Goal: Task Accomplishment & Management: Use online tool/utility

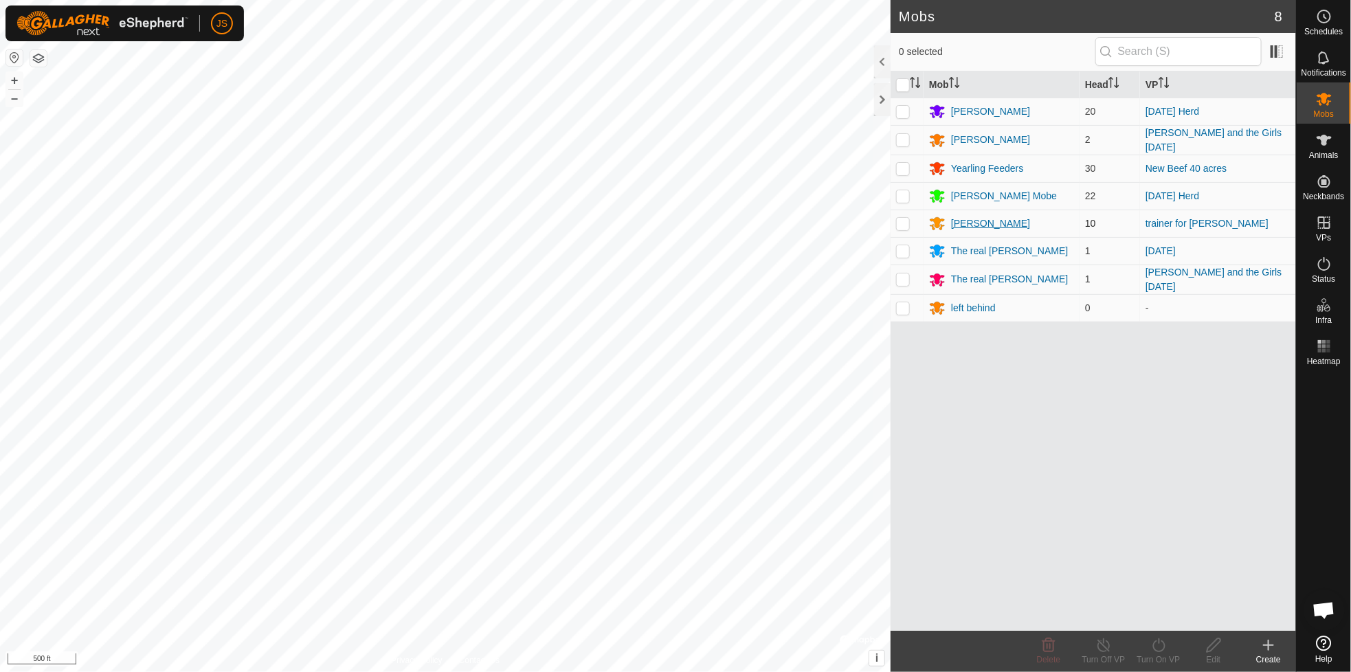
click at [973, 219] on div "[PERSON_NAME]" at bounding box center [990, 223] width 79 height 14
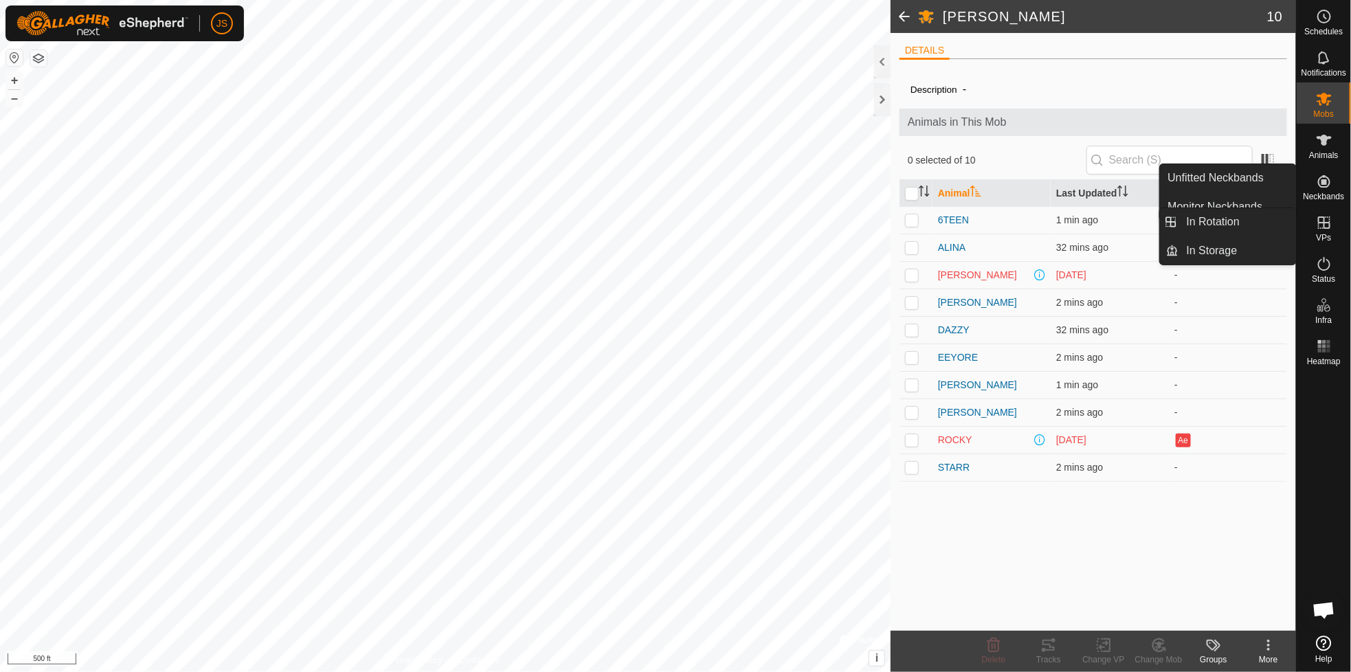
click at [1321, 219] on icon at bounding box center [1324, 222] width 16 height 16
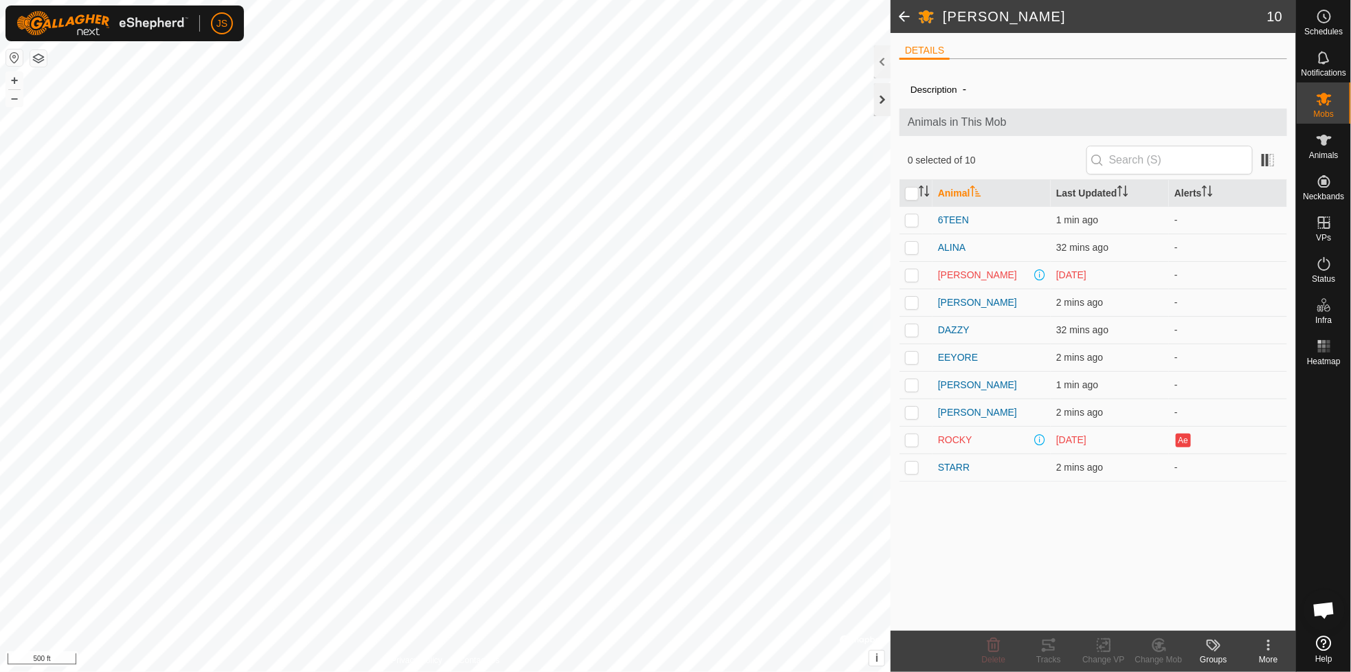
click at [883, 96] on div at bounding box center [882, 99] width 16 height 33
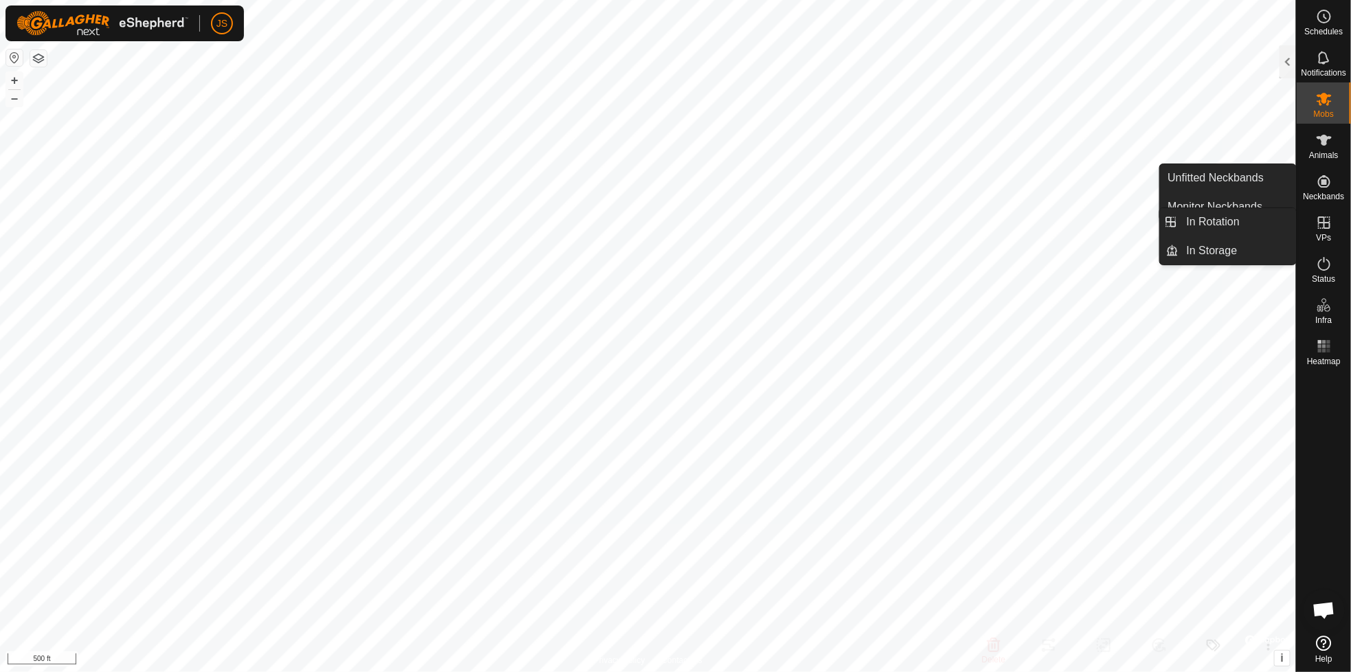
click at [1322, 221] on icon at bounding box center [1324, 222] width 16 height 16
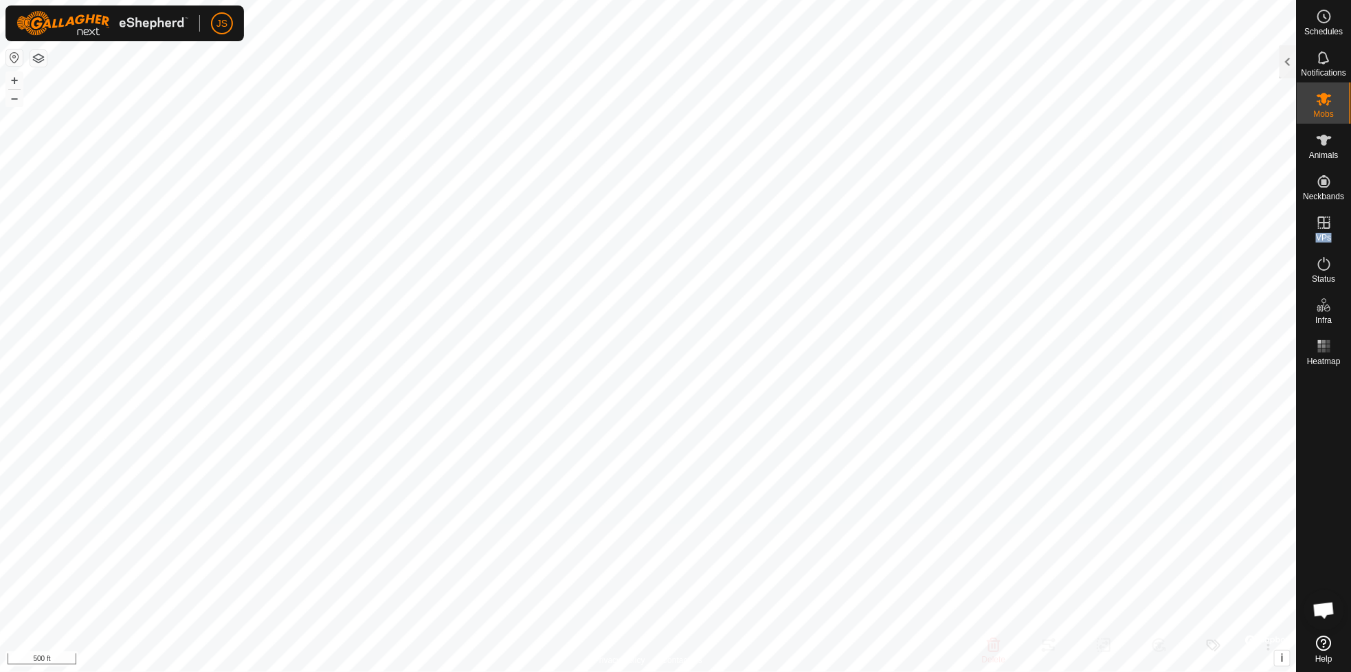
click at [1296, 671] on p-menu "In Rotation In Storage" at bounding box center [1296, 672] width 0 height 0
click at [1282, 56] on div at bounding box center [1288, 61] width 16 height 33
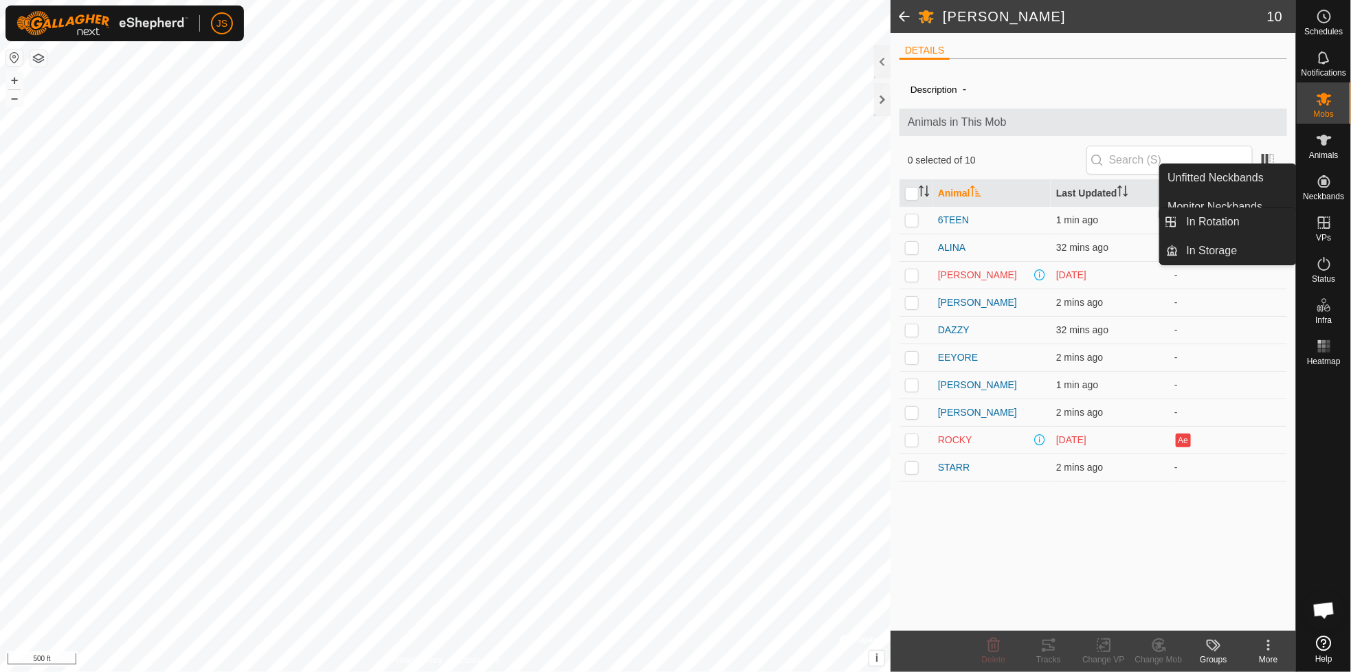
click at [1324, 223] on icon at bounding box center [1324, 222] width 12 height 12
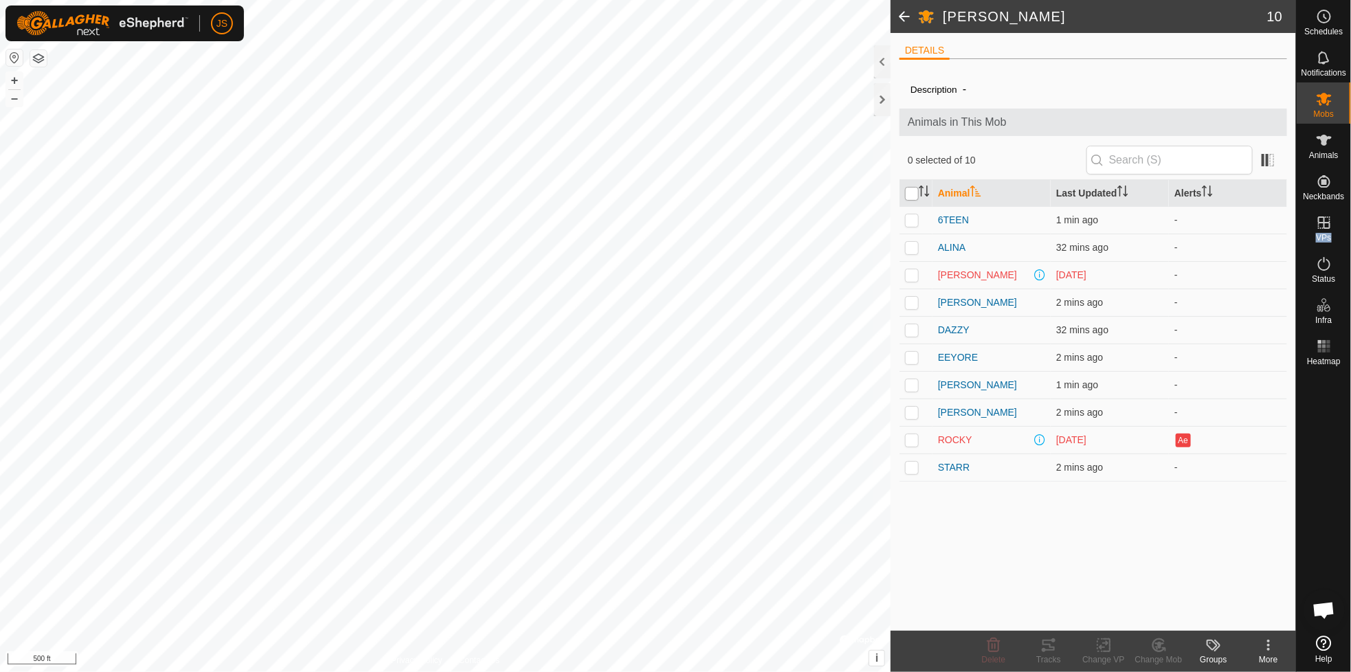
click at [914, 194] on input "checkbox" at bounding box center [912, 194] width 14 height 14
checkbox input "true"
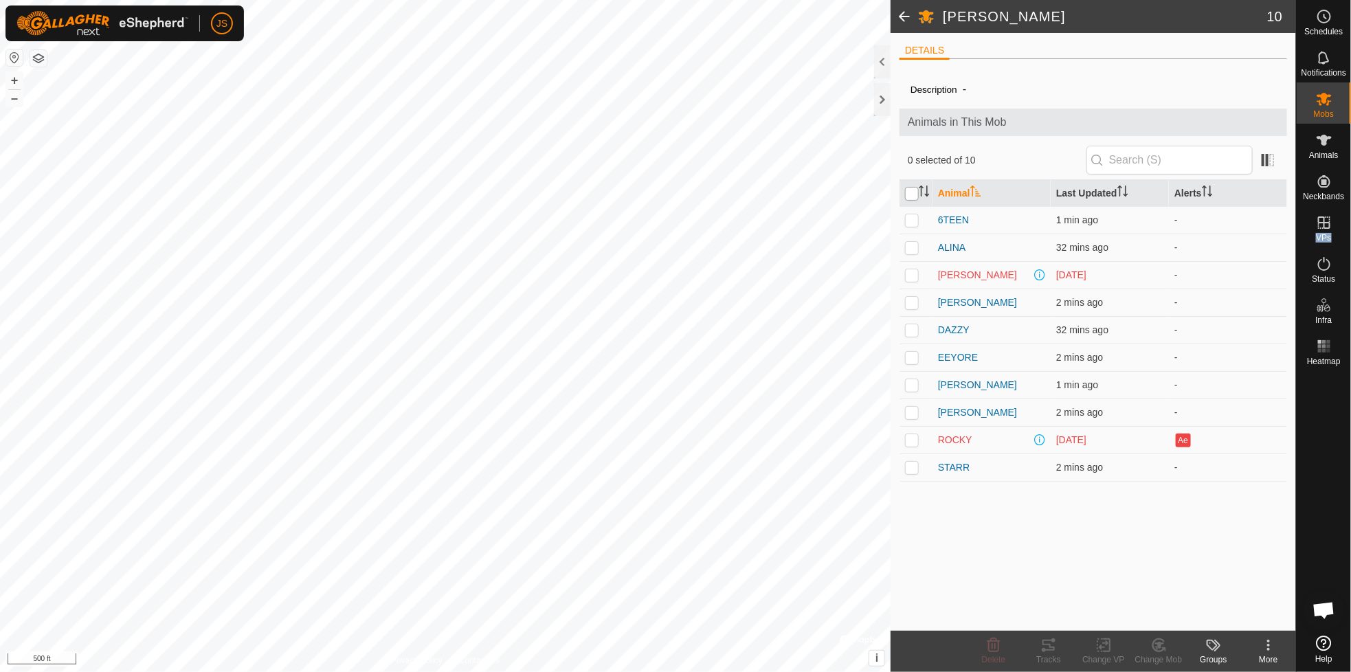
checkbox input "true"
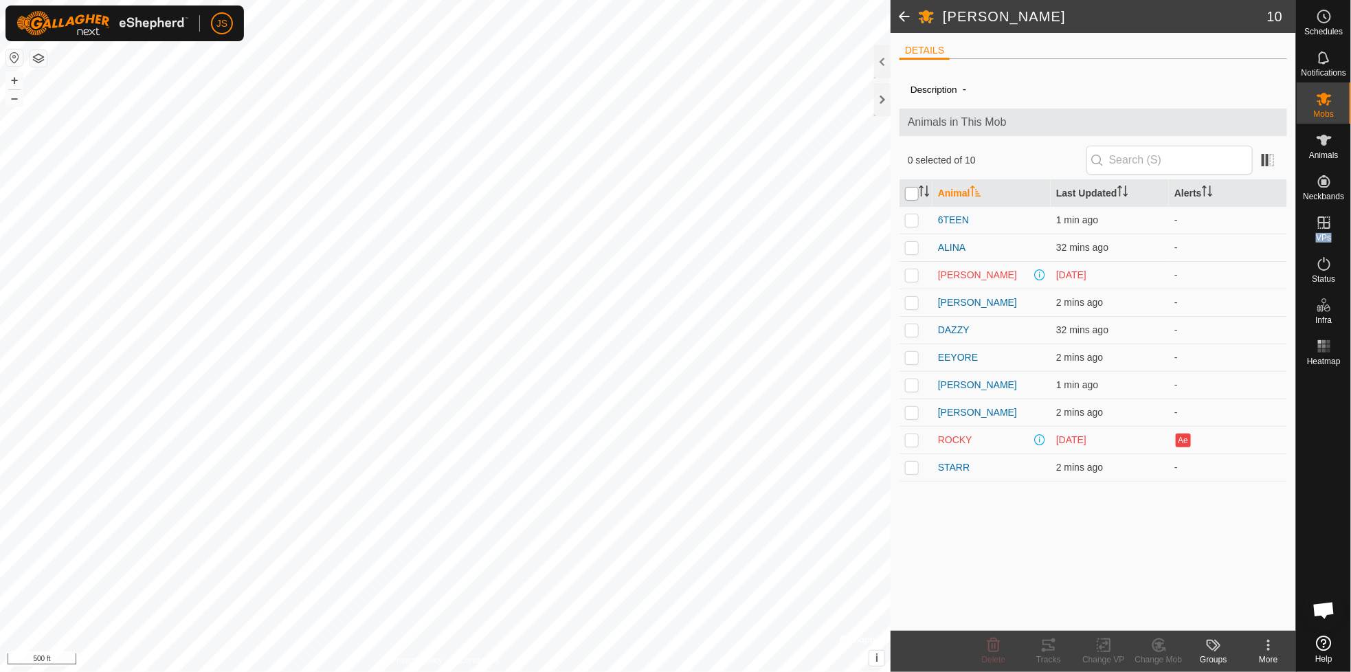
checkbox input "true"
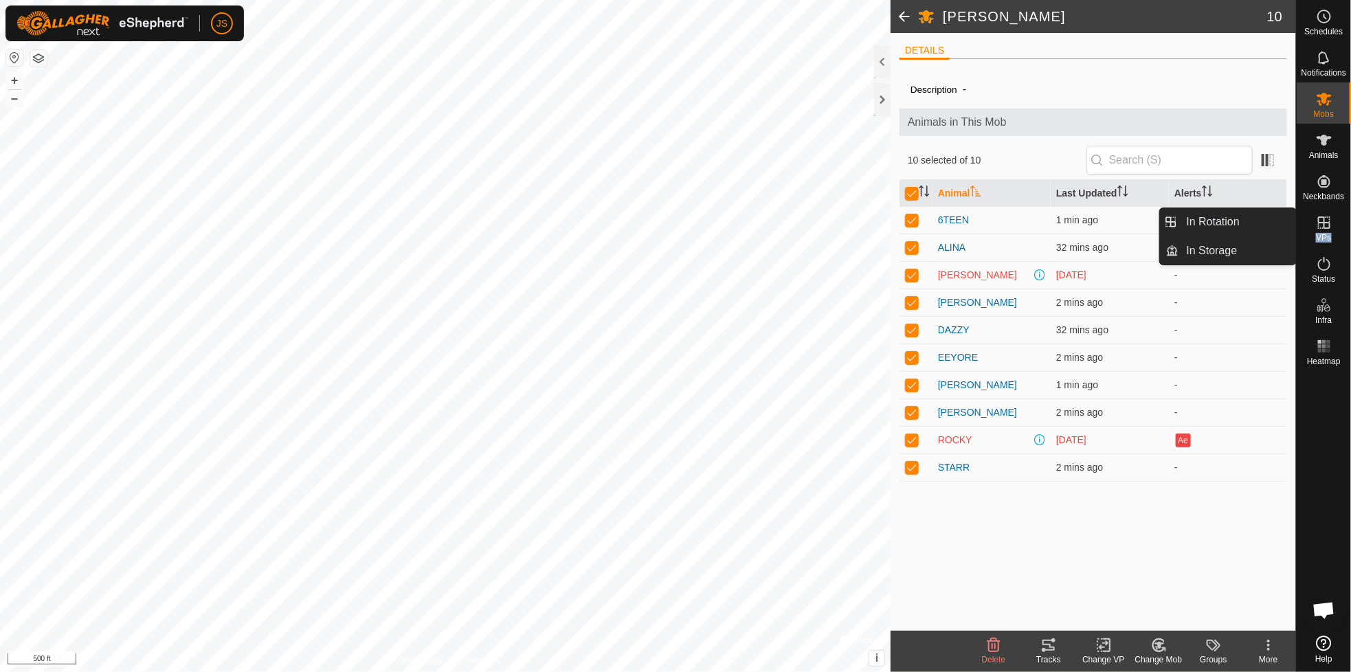
click at [1103, 644] on icon at bounding box center [1103, 645] width 17 height 16
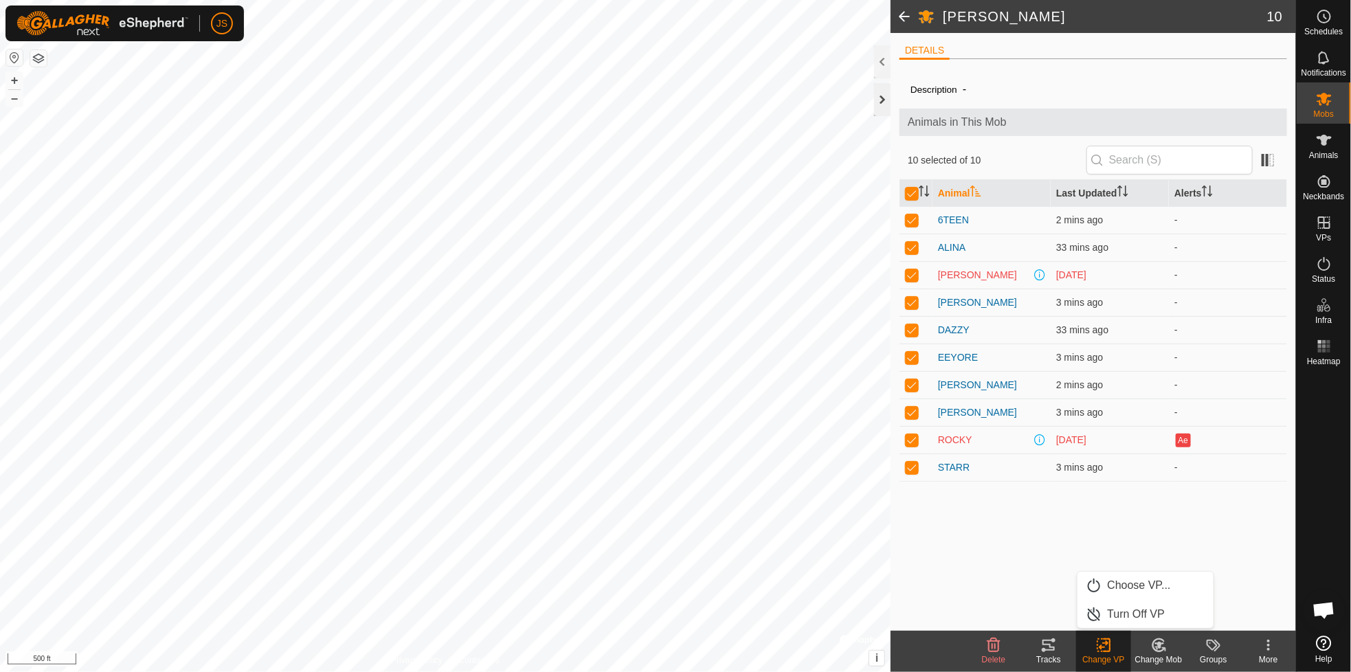
click at [882, 96] on div at bounding box center [882, 99] width 16 height 33
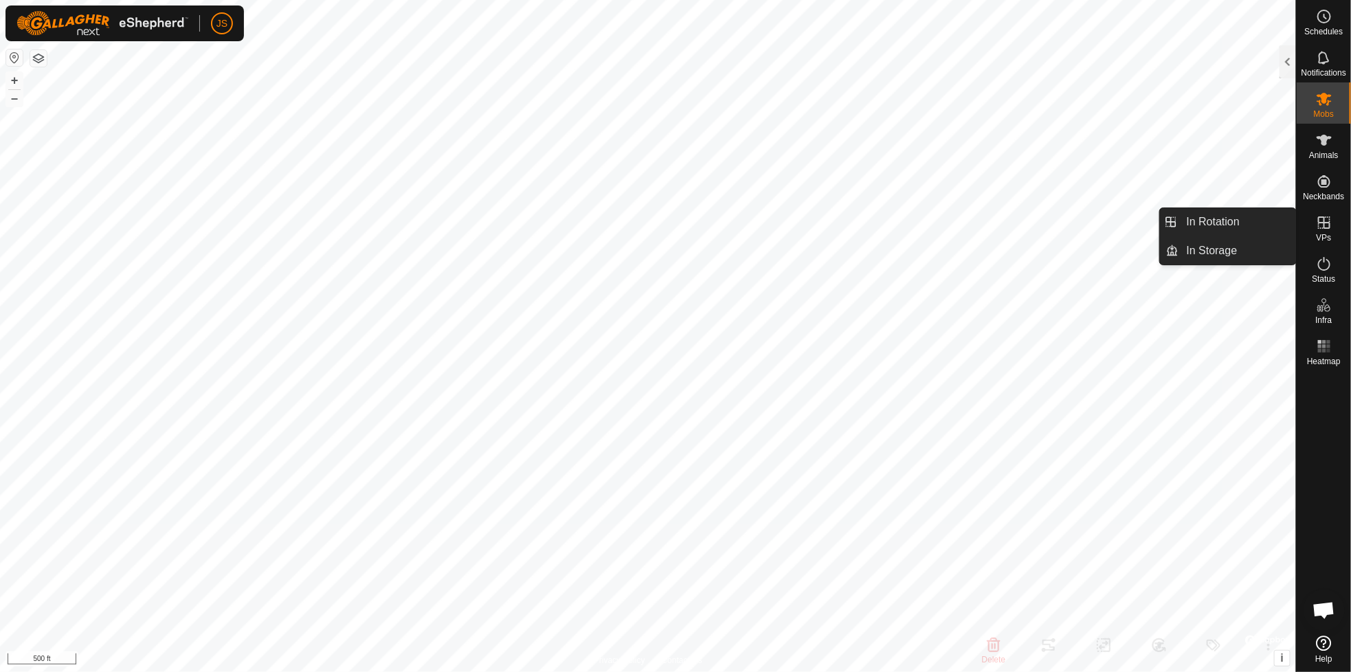
click at [1321, 225] on icon at bounding box center [1324, 222] width 16 height 16
click at [1321, 225] on es-menu-bar "Schedules Notifications Mobs Animals Neckbands VPs Status Infra Heatmap Help" at bounding box center [1323, 336] width 55 height 672
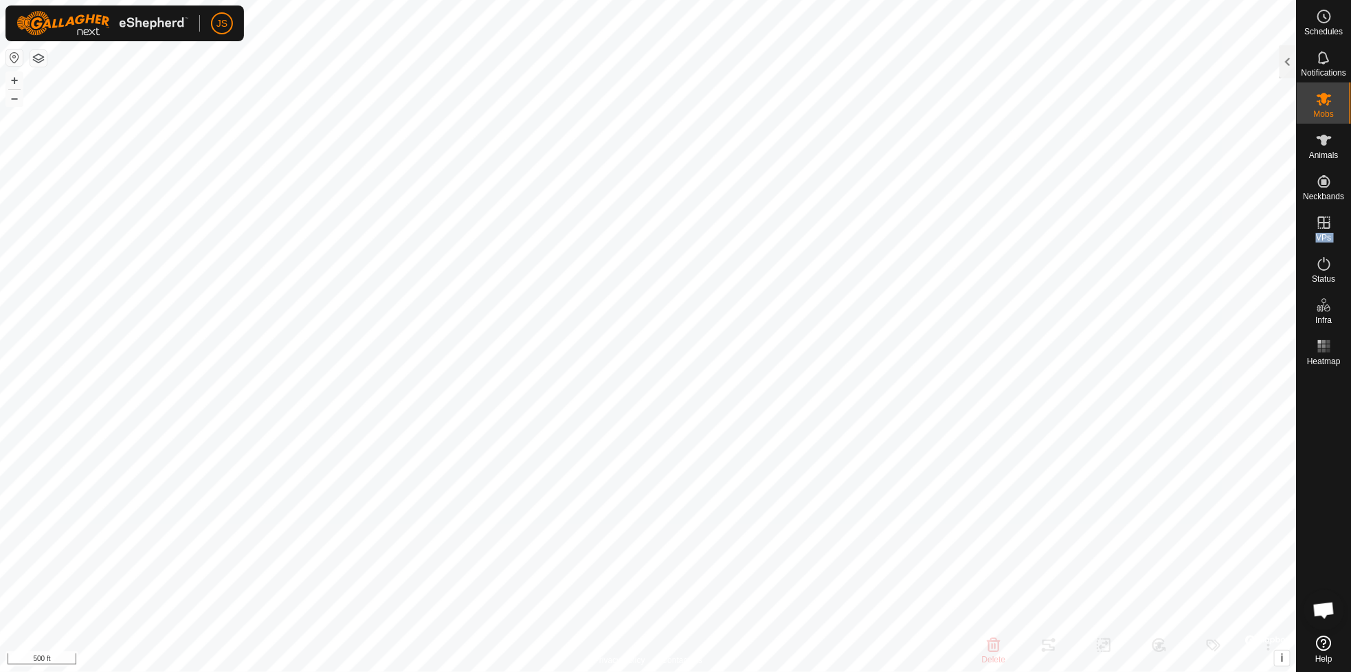
click at [1319, 221] on es-menu-bar "Schedules Notifications Mobs Animals Neckbands VPs Status Infra Heatmap Help" at bounding box center [1323, 336] width 55 height 672
click at [1223, 217] on span "In Rotation" at bounding box center [1213, 222] width 53 height 16
checkbox input "true"
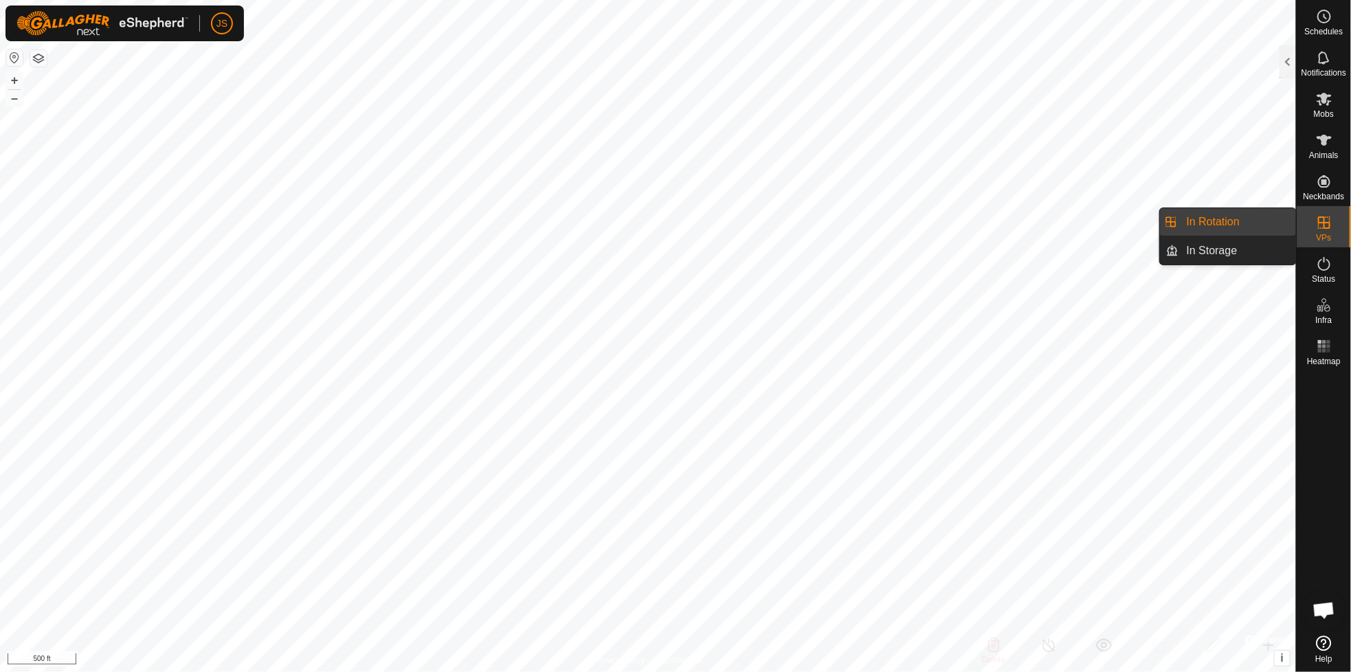
click at [1324, 221] on icon at bounding box center [1324, 222] width 16 height 16
checkbox input "true"
checkbox input "false"
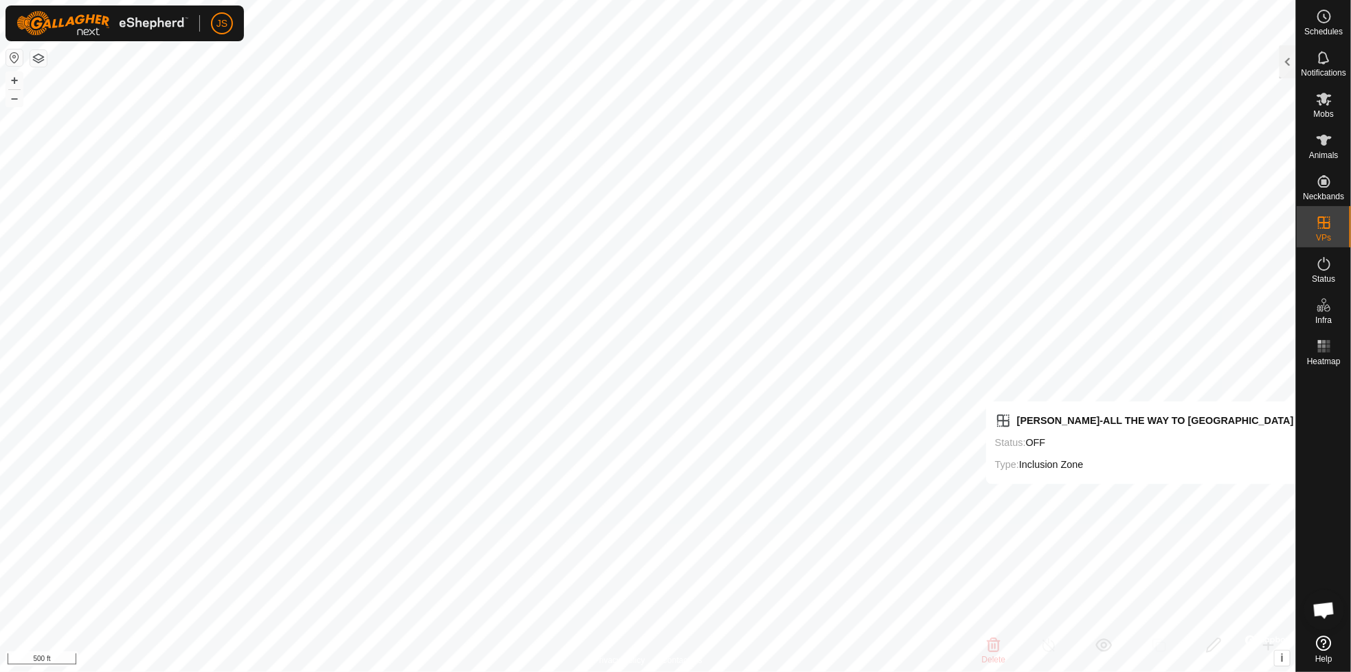
checkbox input "false"
checkbox input "true"
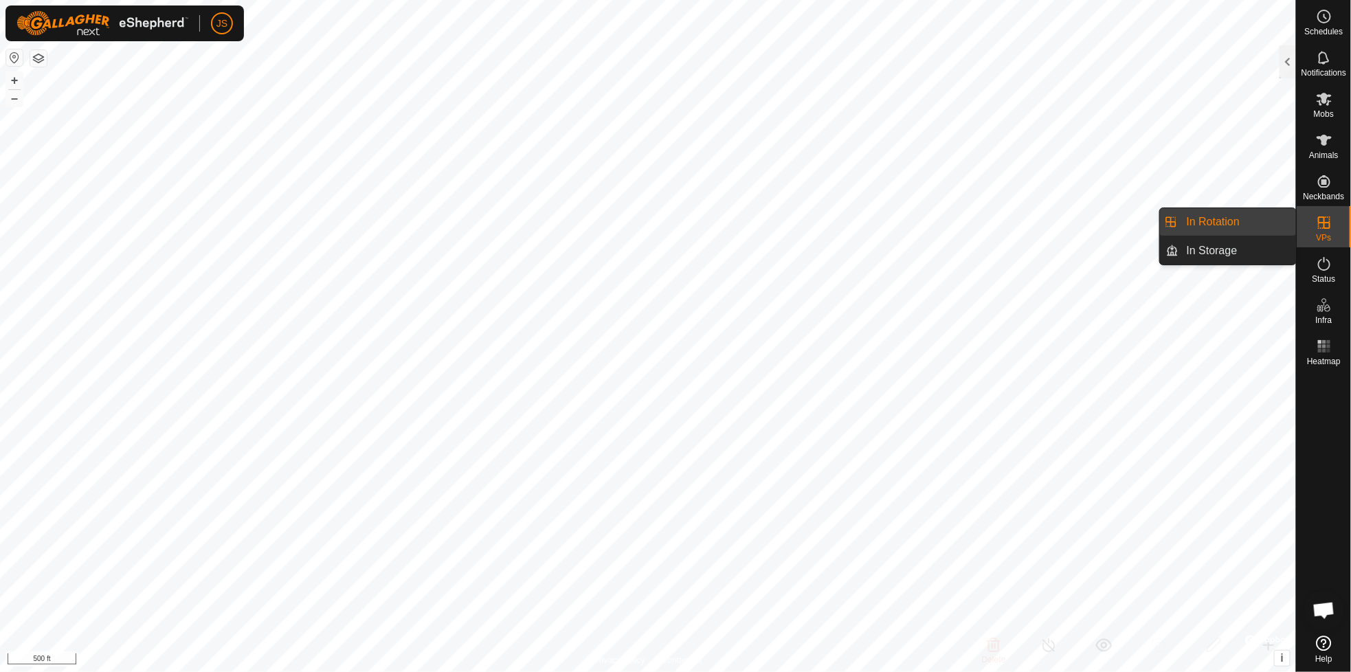
click at [1328, 221] on icon at bounding box center [1324, 222] width 16 height 16
checkbox input "true"
click at [1287, 58] on div at bounding box center [1288, 61] width 16 height 33
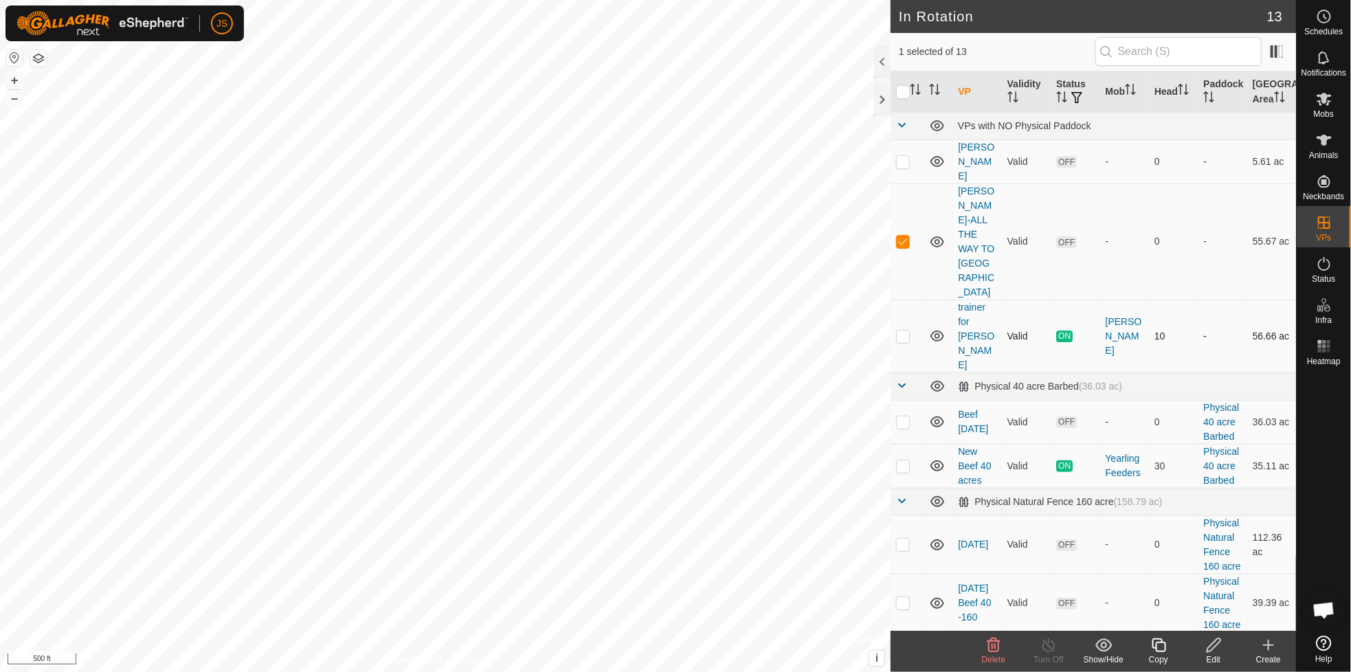
click at [906, 331] on p-checkbox at bounding box center [903, 336] width 14 height 11
checkbox input "true"
click at [881, 96] on div at bounding box center [882, 99] width 16 height 33
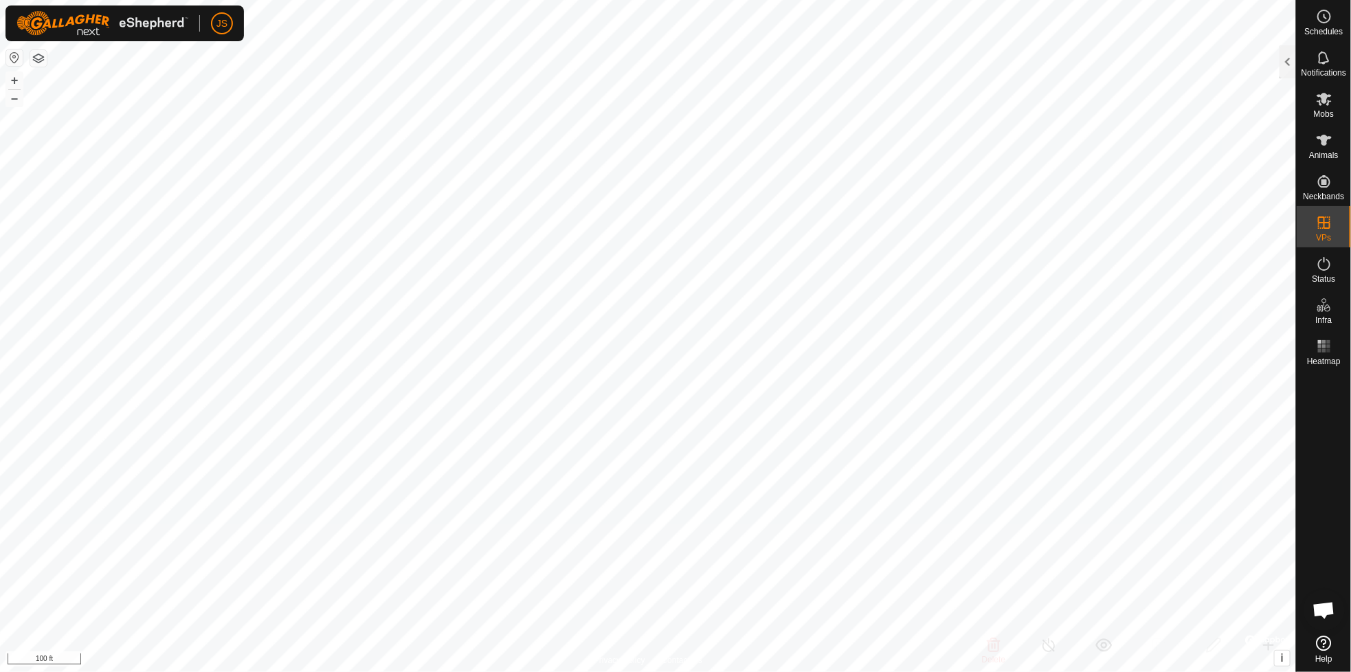
click at [781, 0] on html "JS Schedules Notifications Mobs Animals Neckbands VPs Status Infra Heatmap Help…" at bounding box center [675, 336] width 1351 height 672
click at [1350, 23] on html "JS Schedules Notifications Mobs Animals Neckbands VPs Status Infra Heatmap Help…" at bounding box center [675, 336] width 1351 height 672
checkbox input "false"
click at [1287, 58] on div at bounding box center [1288, 61] width 16 height 33
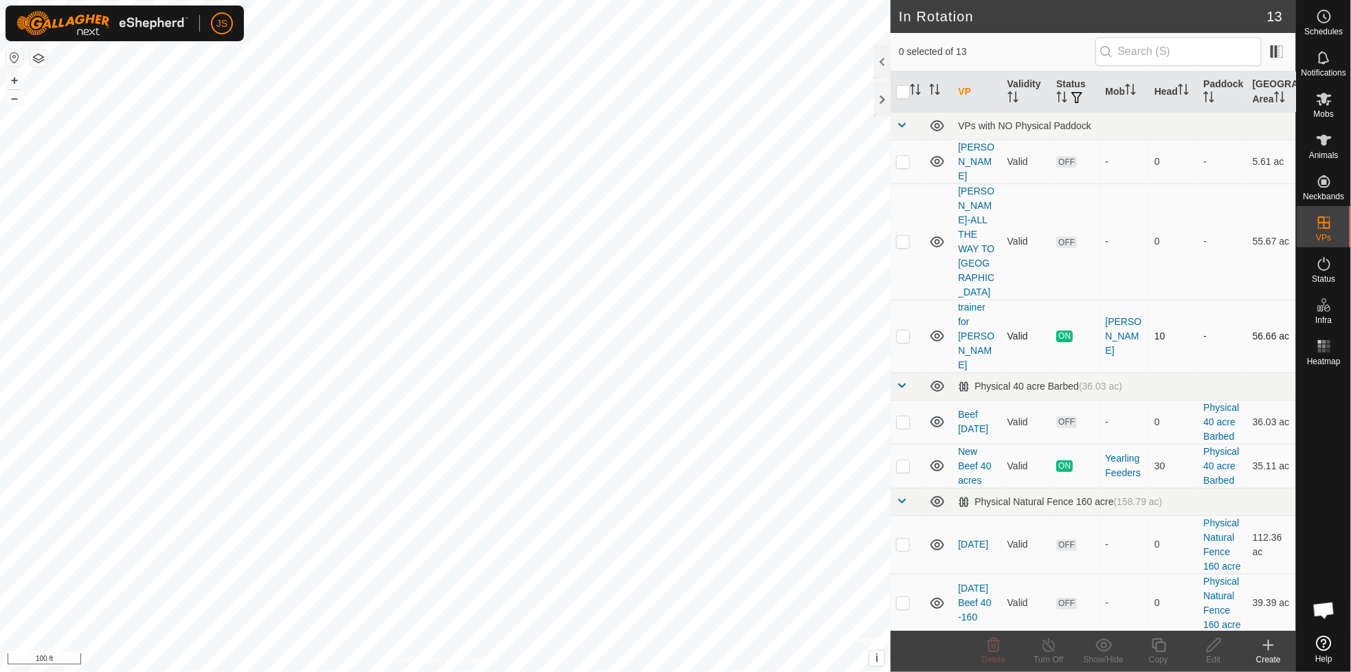
click at [901, 331] on p-checkbox at bounding box center [903, 336] width 14 height 11
checkbox input "true"
click at [904, 236] on p-checkbox at bounding box center [903, 241] width 14 height 11
checkbox input "true"
click at [903, 331] on p-checkbox at bounding box center [903, 336] width 14 height 11
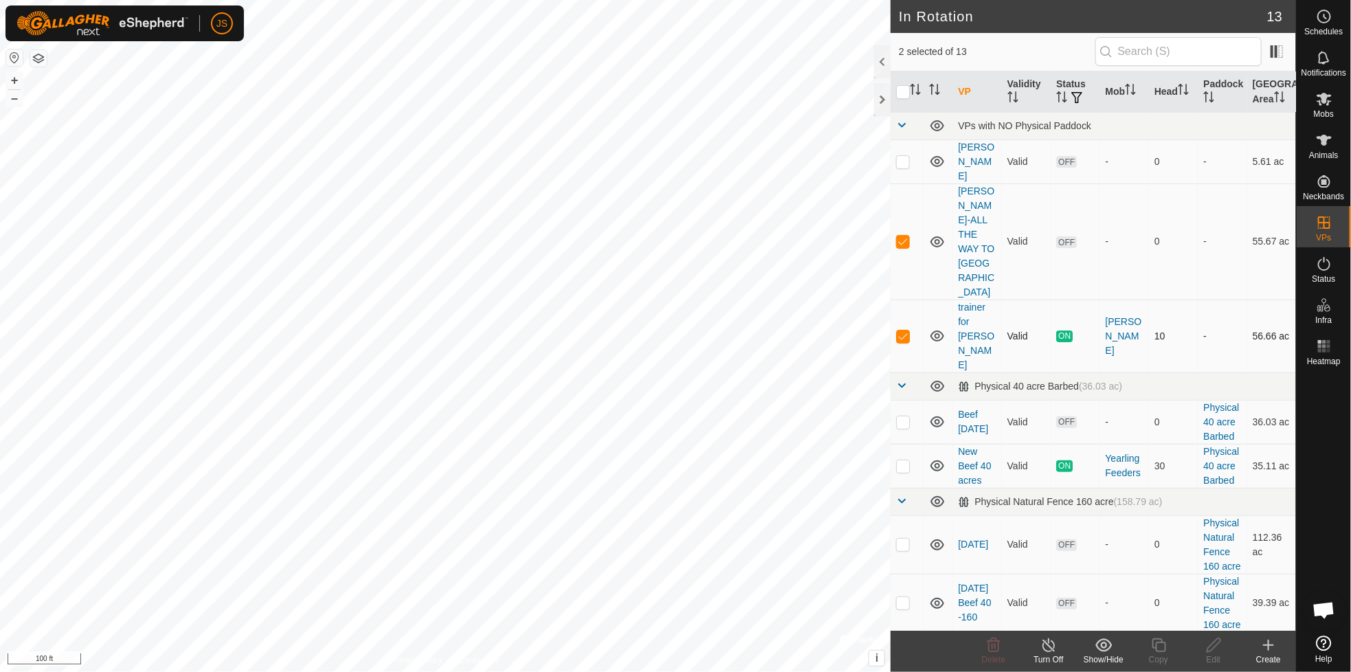
checkbox input "false"
click at [1212, 643] on icon at bounding box center [1214, 645] width 14 height 14
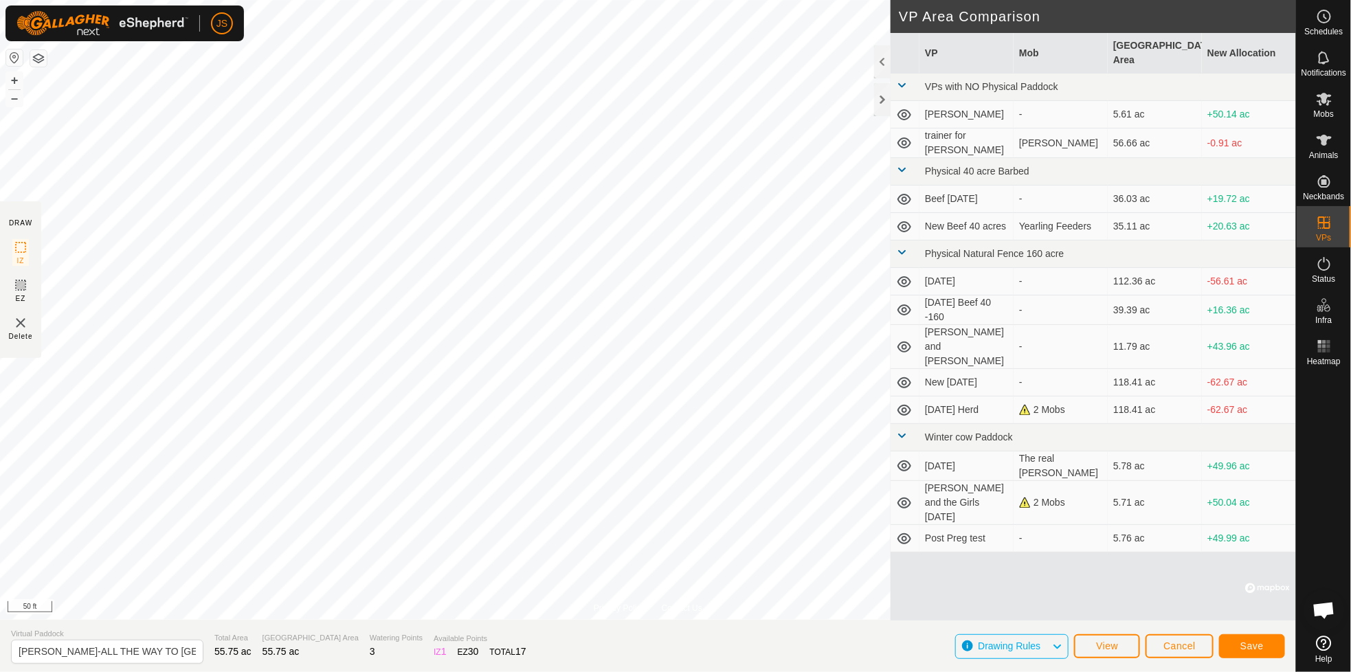
click at [30, 225] on div "Privacy Policy Contact Us Status: OFF Type: Inclusion Zone + – ⇧ i © Mapbox , ©…" at bounding box center [648, 336] width 1296 height 672
click at [1250, 644] on span "Save" at bounding box center [1251, 645] width 23 height 11
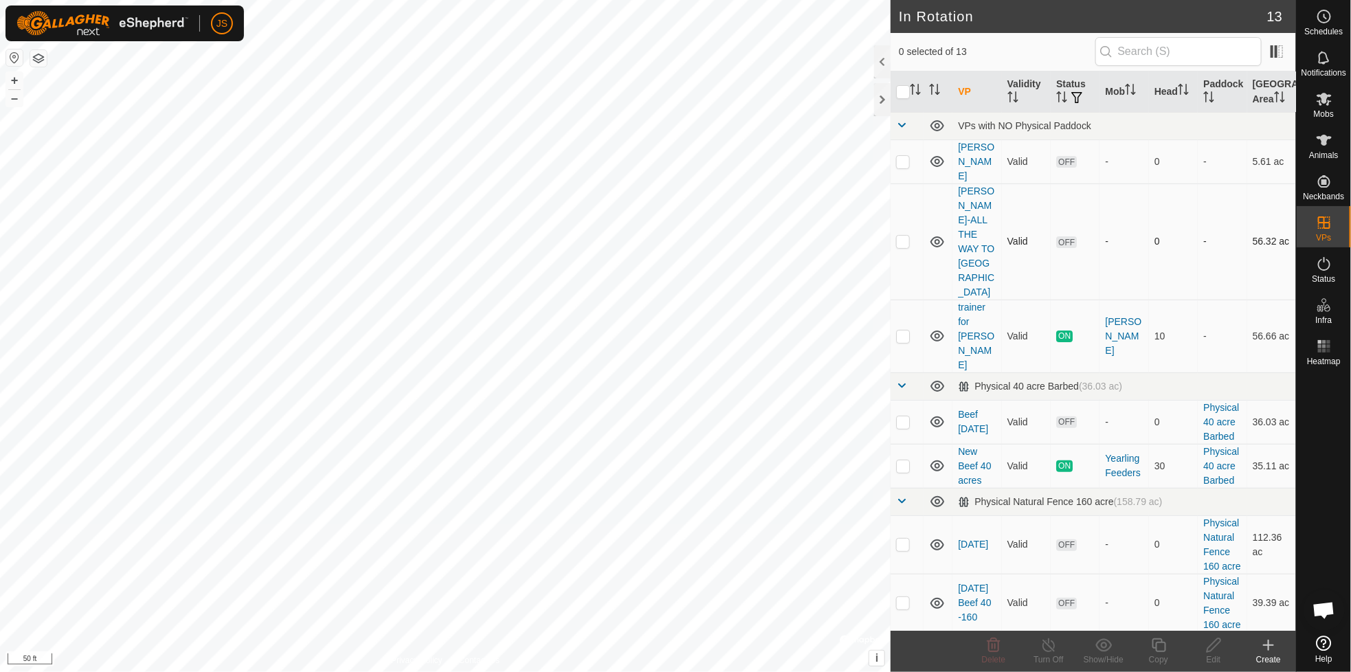
click at [903, 236] on p-checkbox at bounding box center [903, 241] width 14 height 11
checkbox input "true"
click at [1211, 643] on icon at bounding box center [1213, 645] width 17 height 16
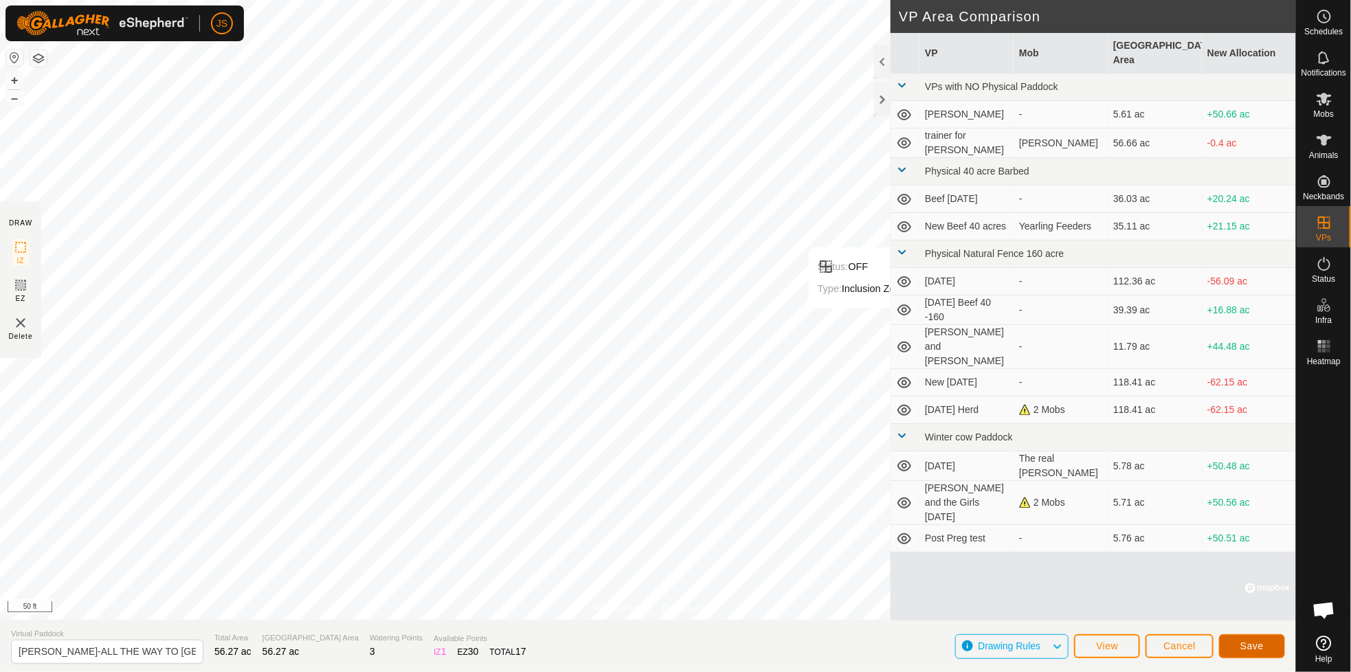
click at [1249, 643] on span "Save" at bounding box center [1251, 645] width 23 height 11
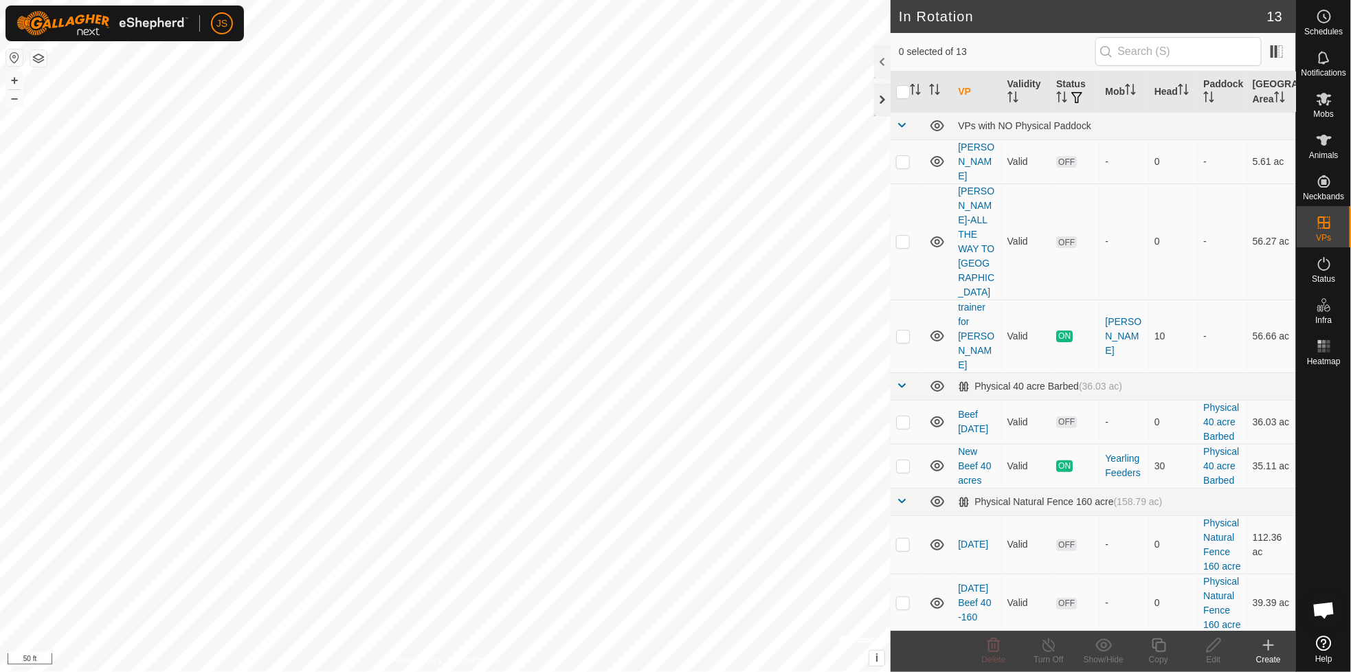
click at [882, 98] on div at bounding box center [882, 99] width 16 height 33
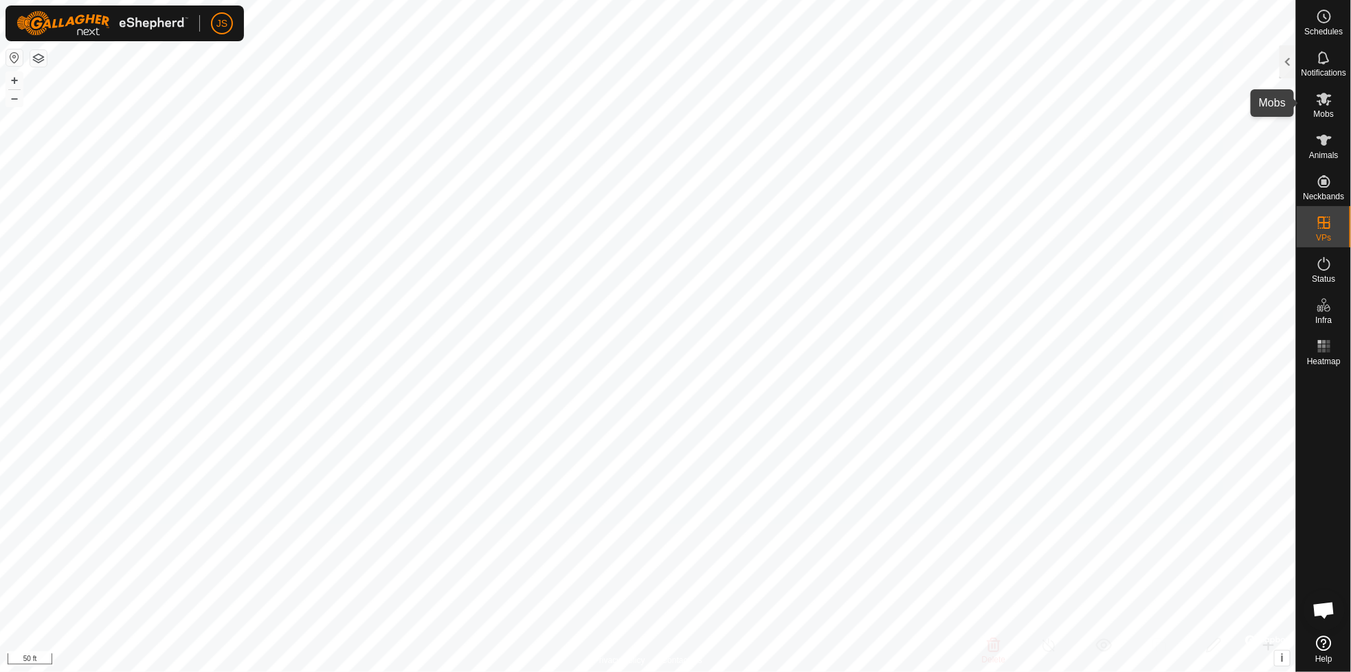
click at [1324, 96] on icon at bounding box center [1324, 99] width 15 height 13
click at [1284, 60] on div at bounding box center [1288, 61] width 16 height 33
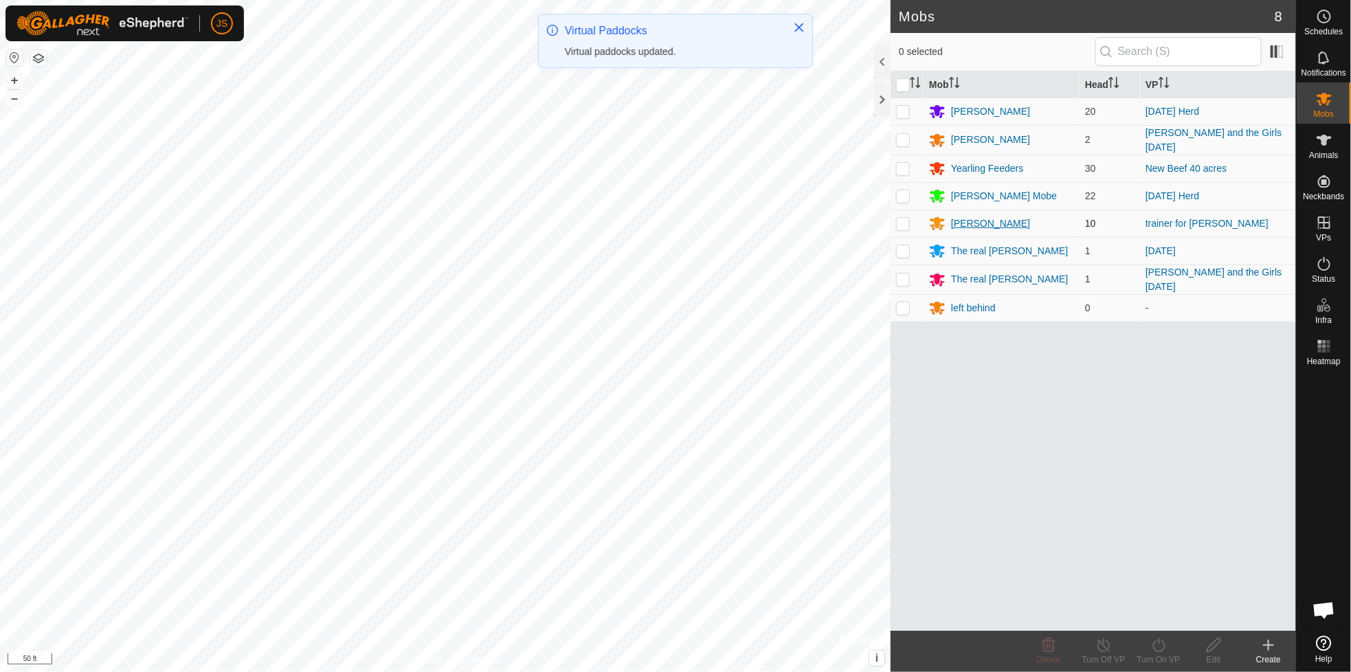
click at [970, 217] on div "SCHIRACK" at bounding box center [990, 223] width 79 height 14
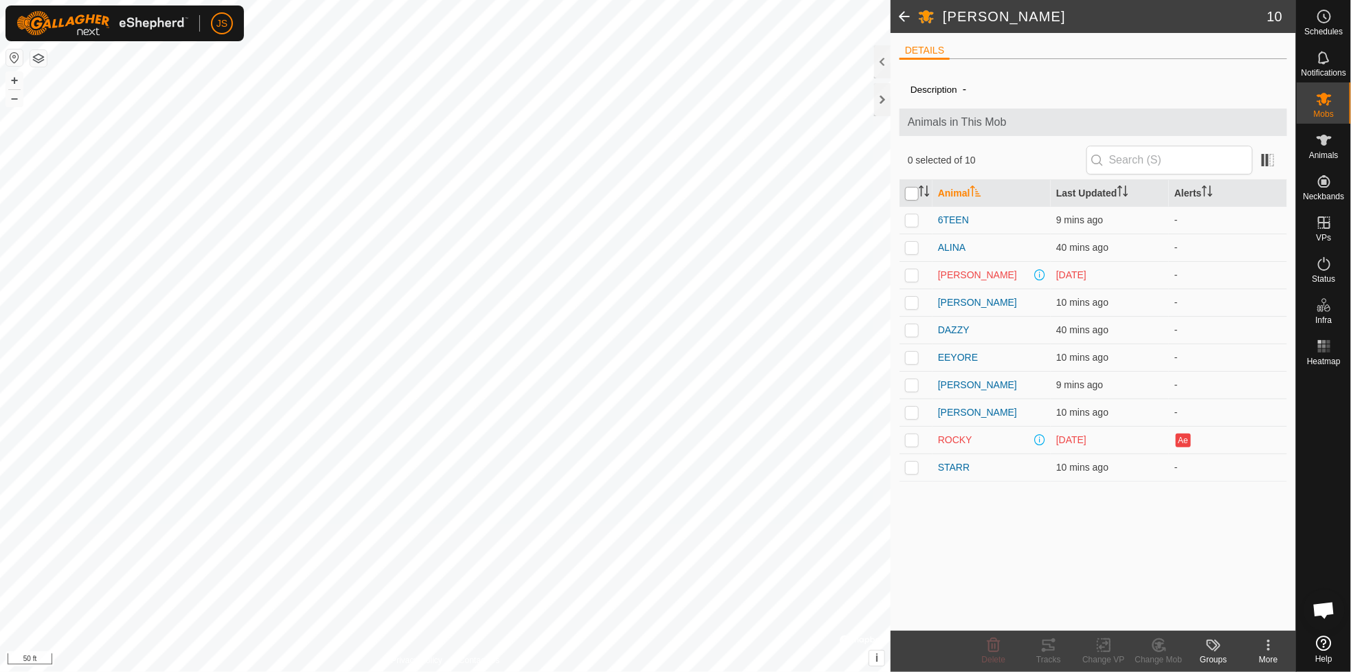
click at [908, 192] on input "checkbox" at bounding box center [912, 194] width 14 height 14
checkbox input "true"
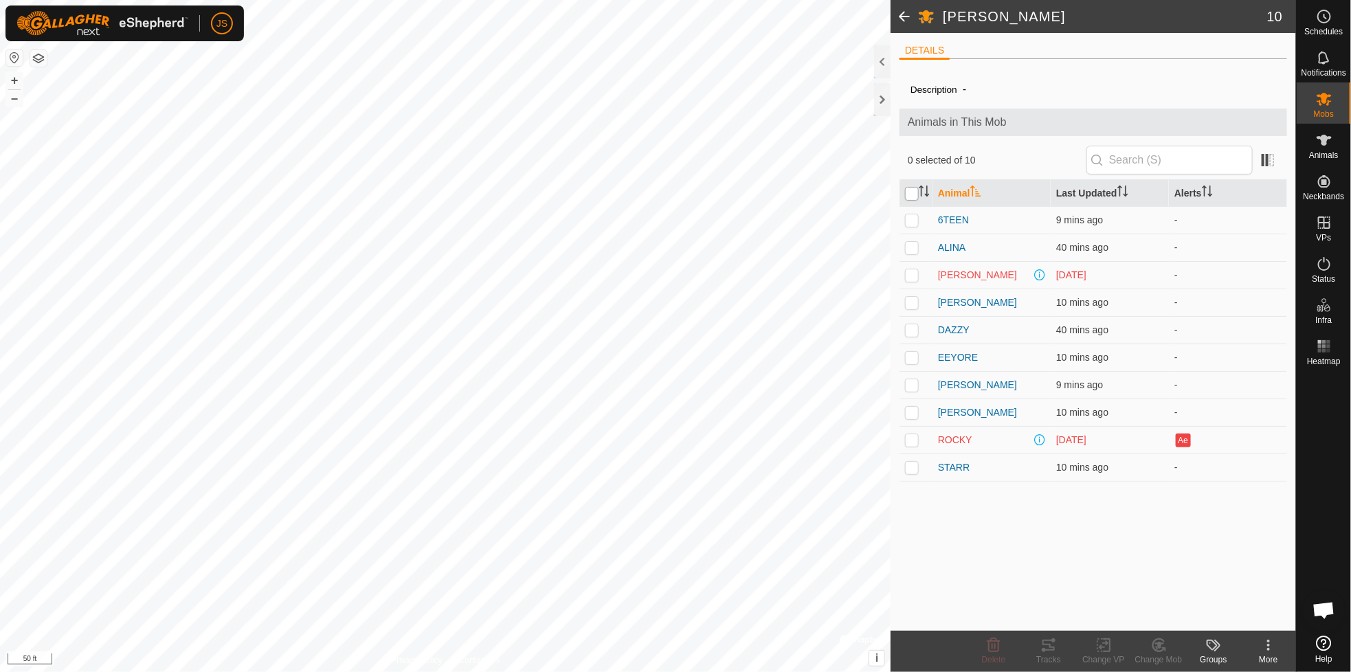
checkbox input "true"
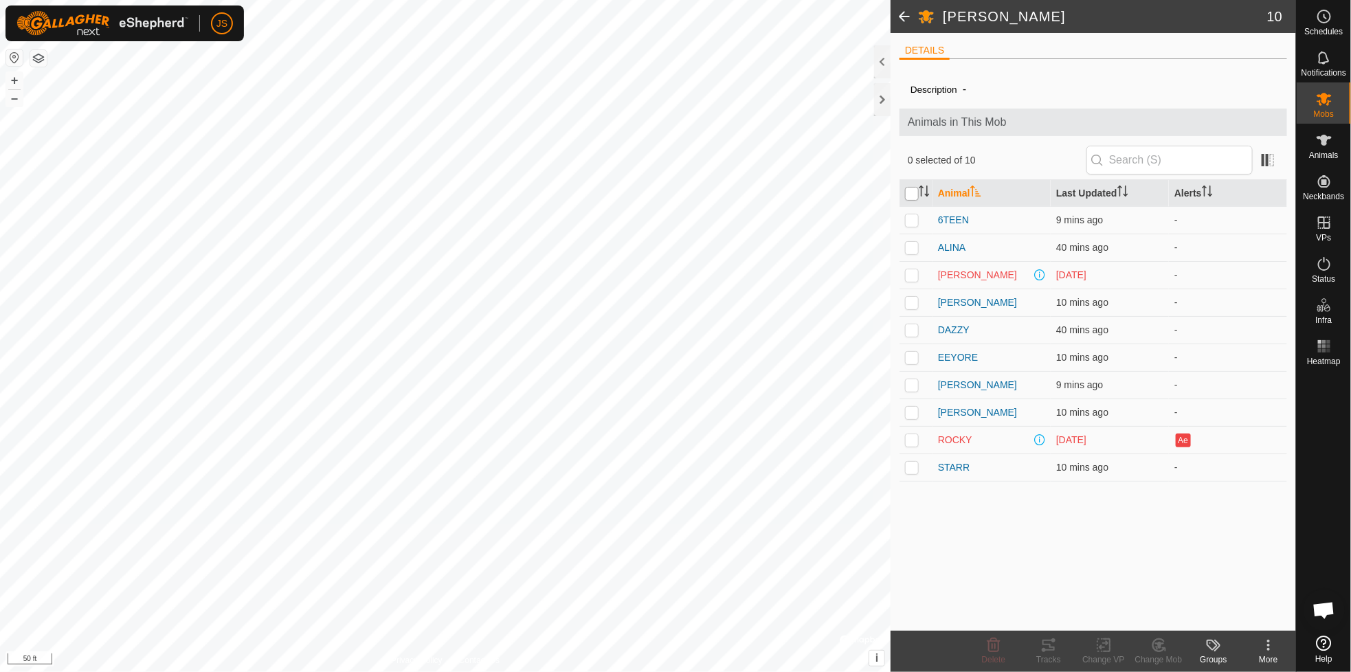
checkbox input "true"
click at [1106, 643] on icon at bounding box center [1104, 645] width 10 height 9
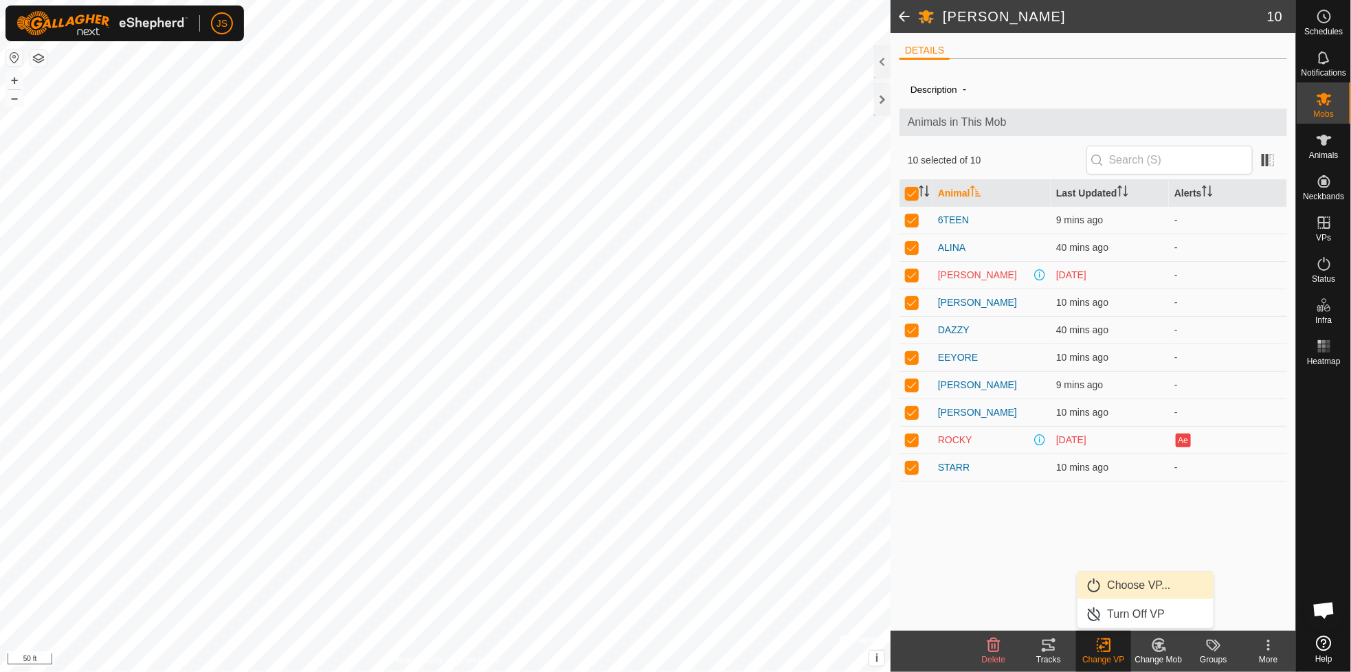
click at [1118, 583] on span "Choose VP..." at bounding box center [1139, 585] width 63 height 16
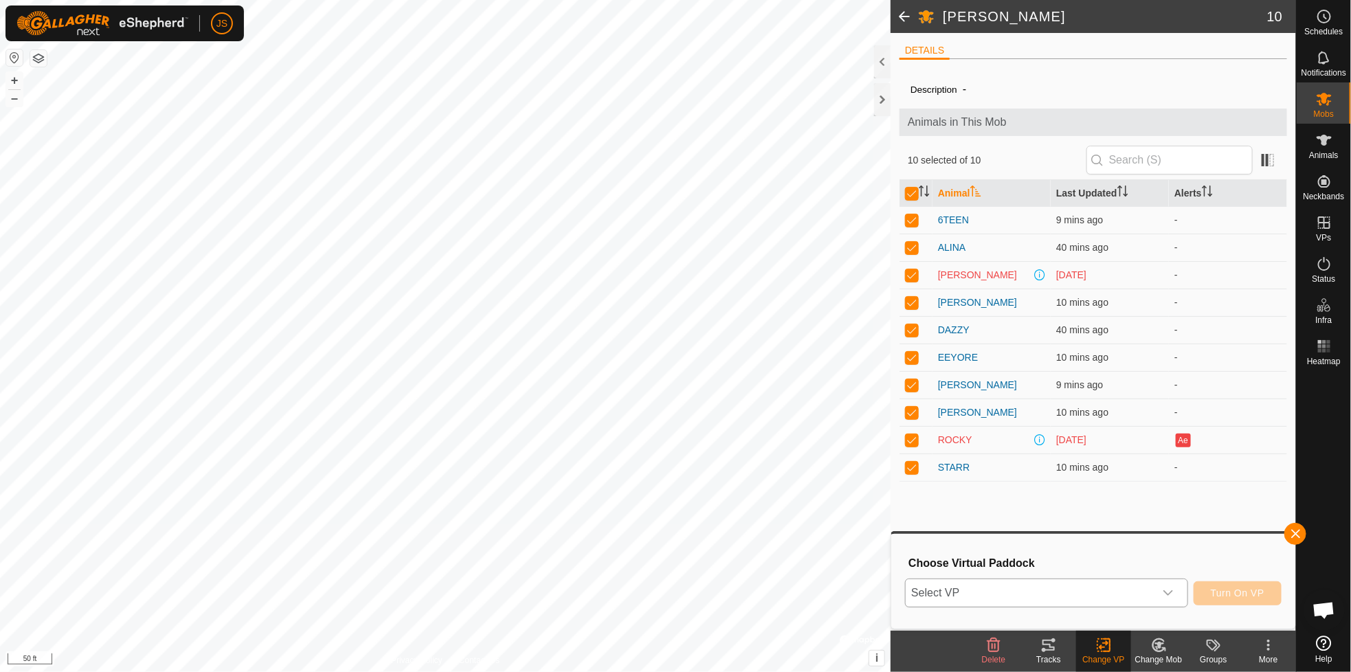
click at [969, 588] on span "Select VP" at bounding box center [1030, 592] width 248 height 27
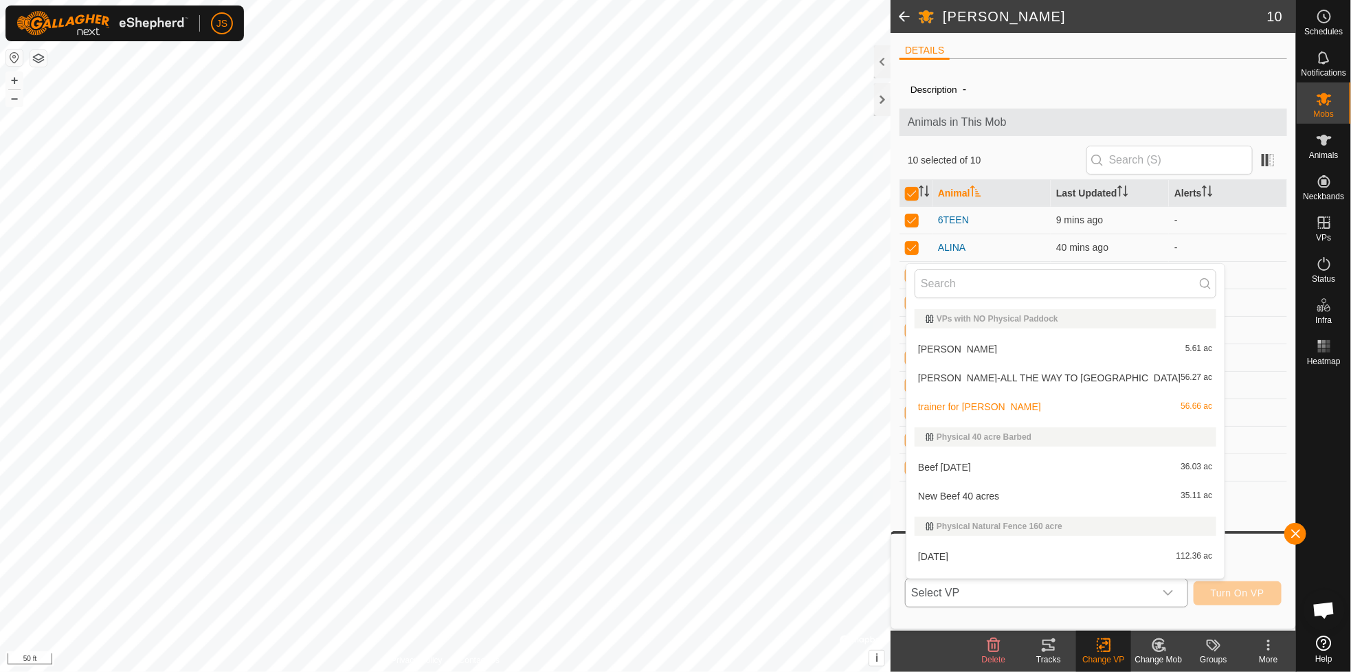
scroll to position [21, 0]
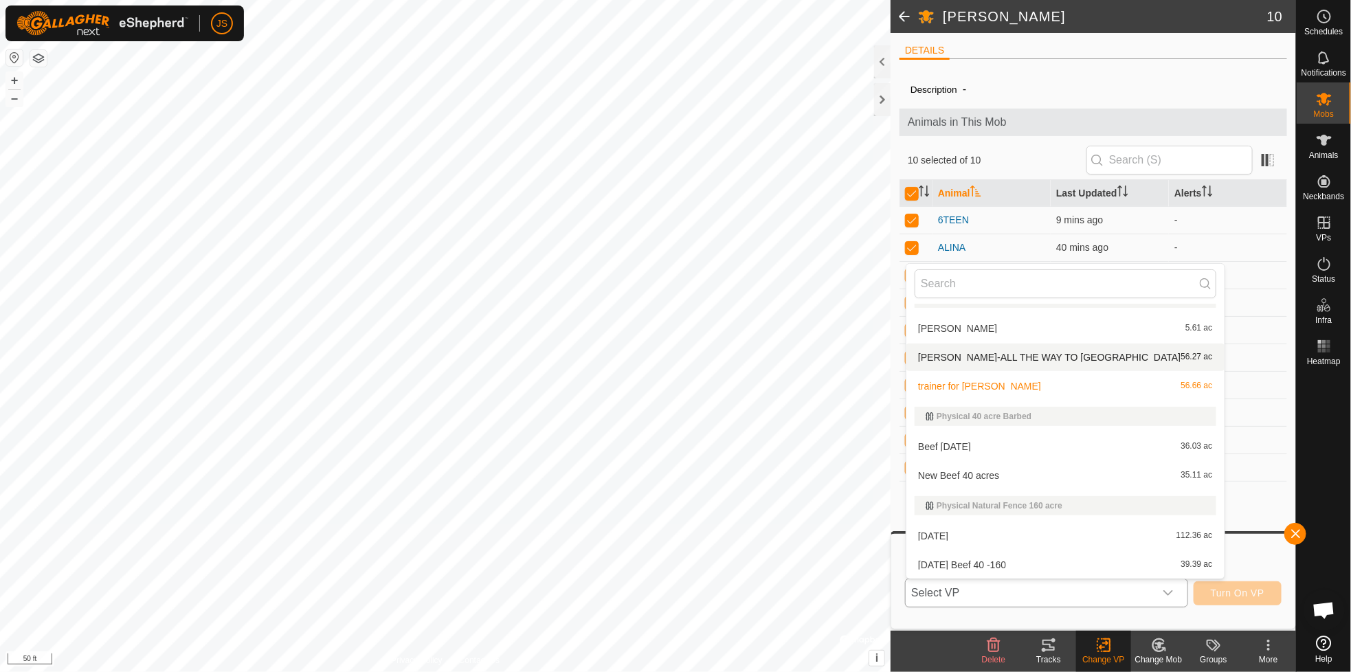
click at [1017, 357] on span "[PERSON_NAME]-ALL THE WAY TO [GEOGRAPHIC_DATA]" at bounding box center [1049, 358] width 263 height 10
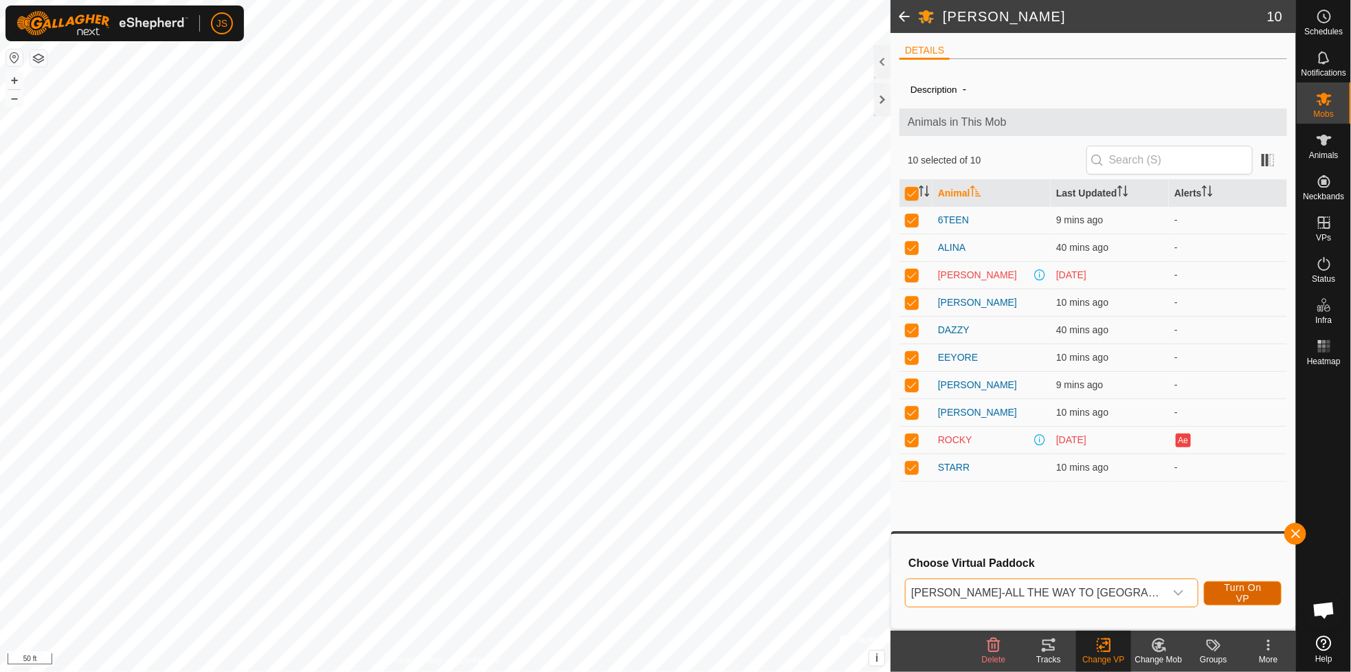
click at [1242, 594] on span "Turn On VP" at bounding box center [1242, 593] width 43 height 22
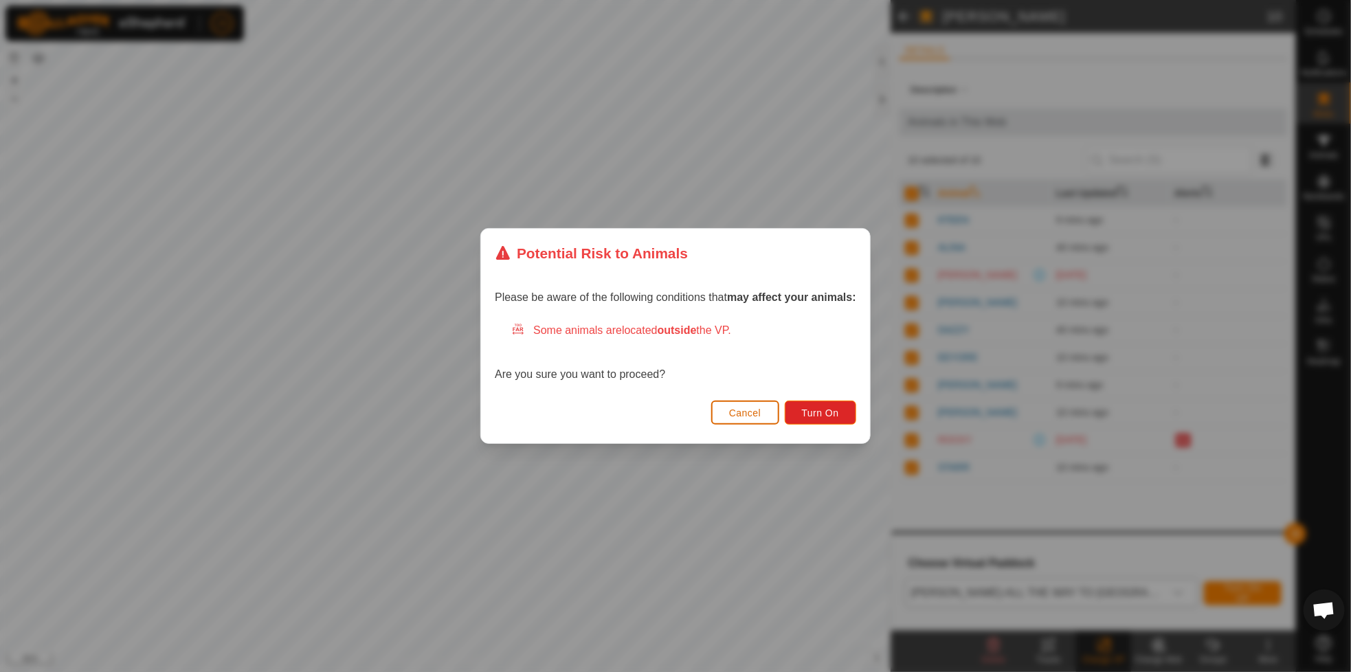
click at [750, 410] on span "Cancel" at bounding box center [745, 413] width 32 height 11
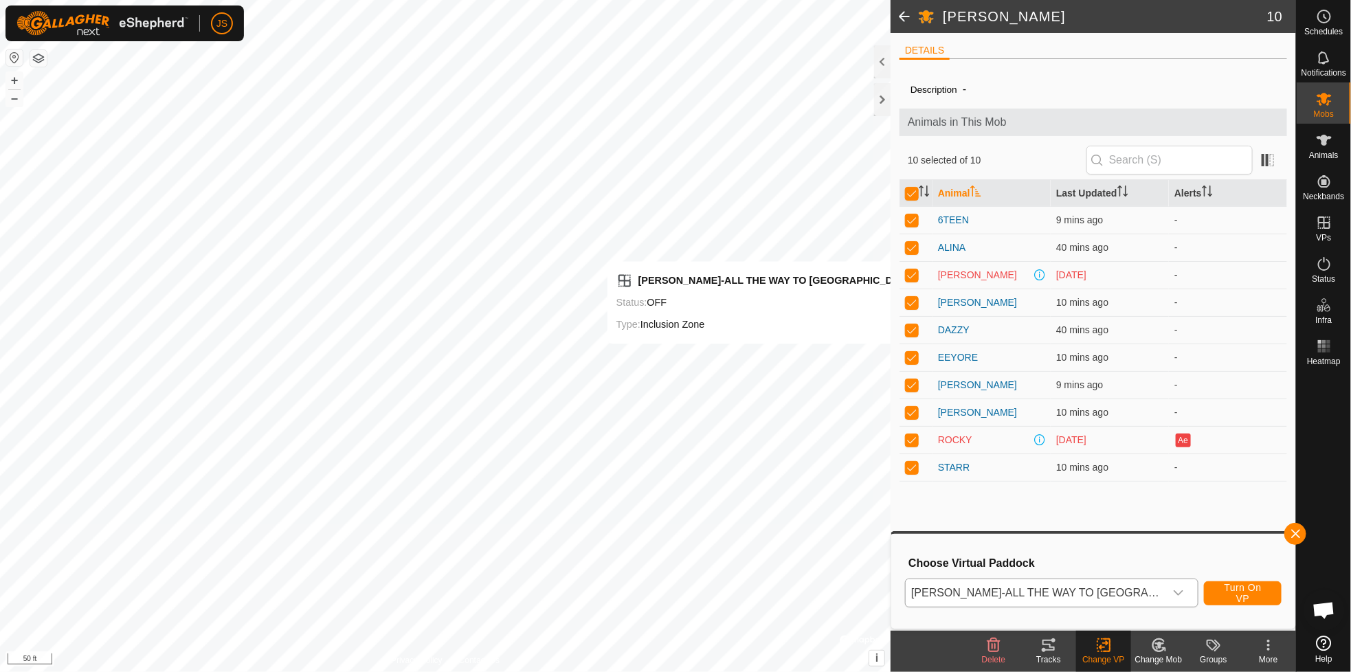
click at [914, 272] on p-checkbox at bounding box center [912, 274] width 14 height 11
checkbox input "false"
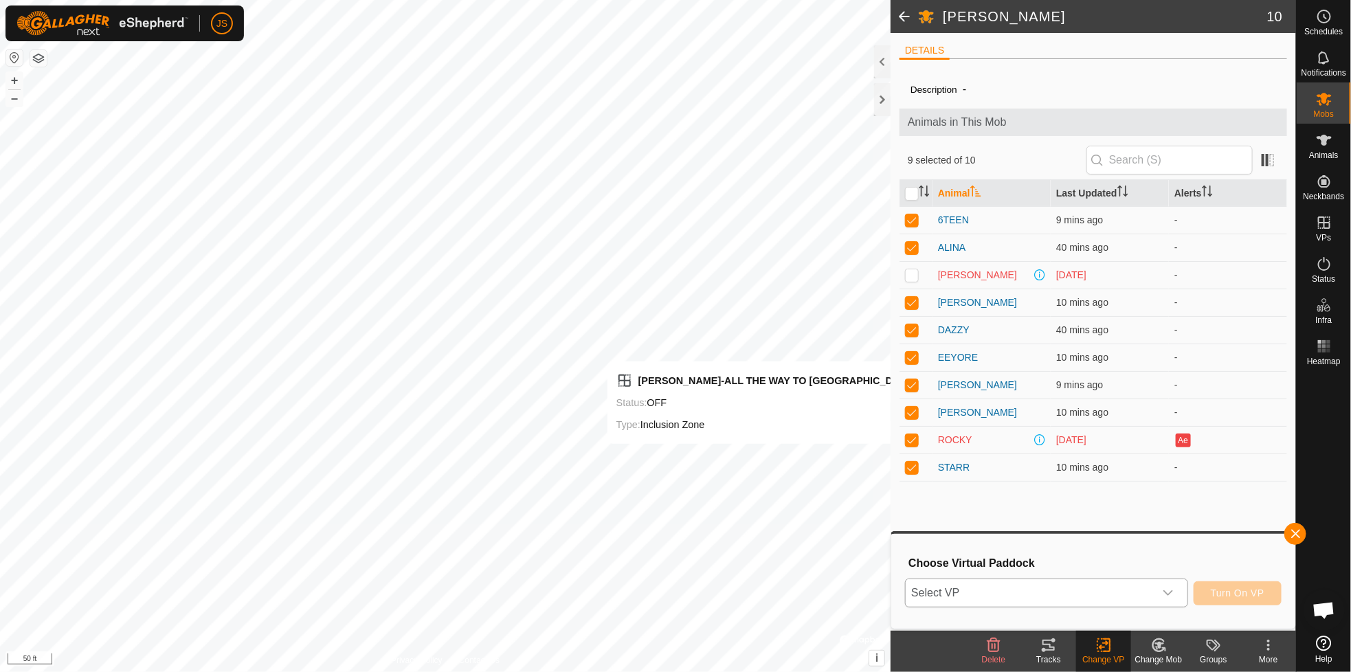
click at [913, 437] on p-checkbox at bounding box center [912, 439] width 14 height 11
checkbox input "false"
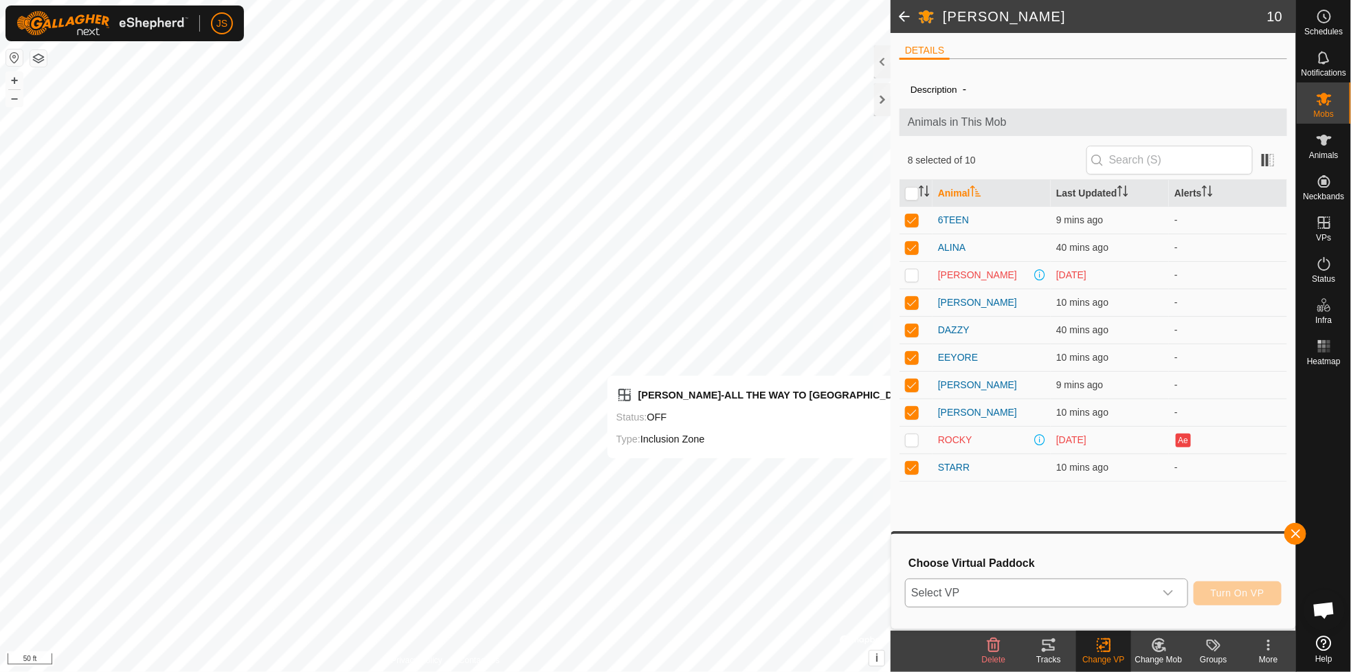
click at [1168, 590] on icon "dropdown trigger" at bounding box center [1168, 593] width 11 height 11
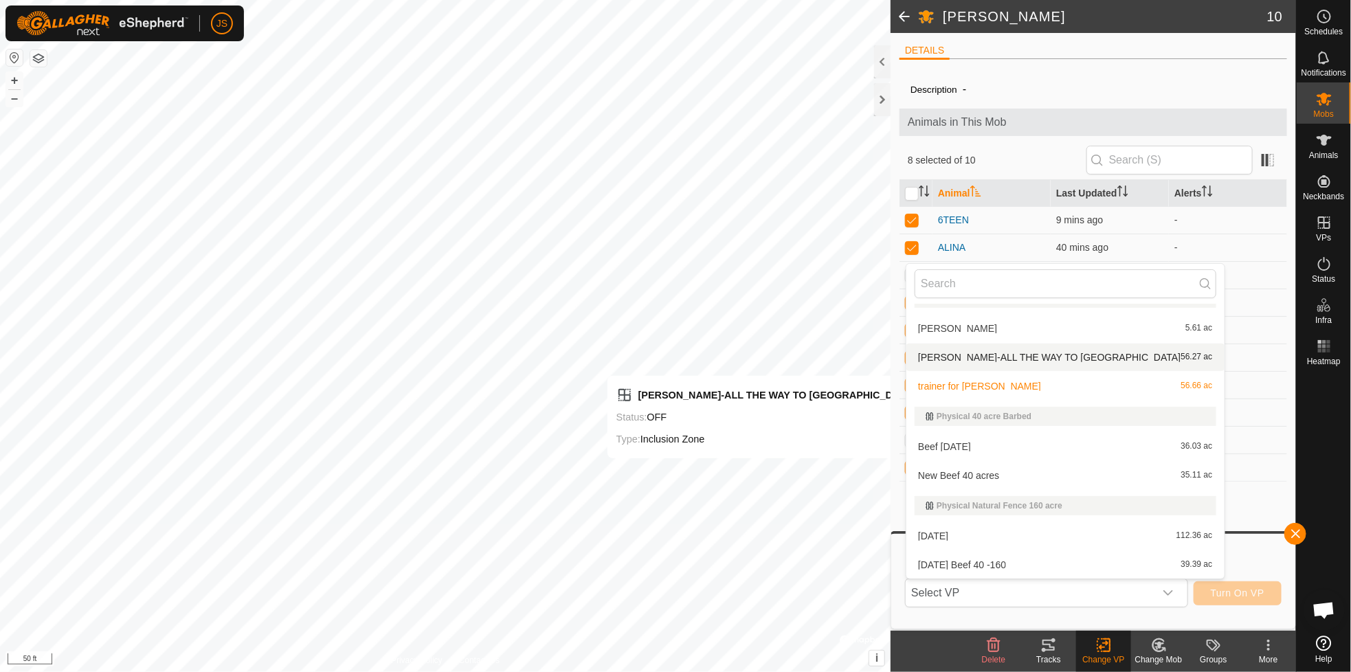
click at [1007, 355] on span "[PERSON_NAME]-ALL THE WAY TO [GEOGRAPHIC_DATA]" at bounding box center [1049, 358] width 263 height 10
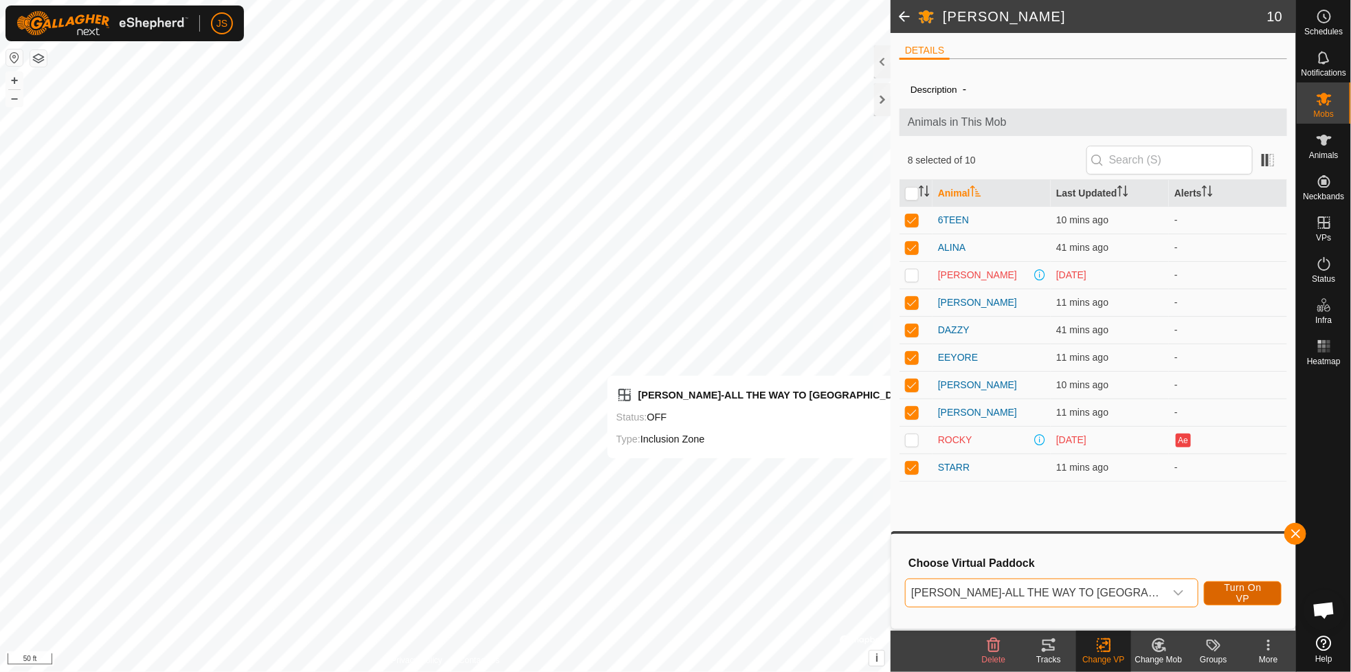
click at [1242, 588] on span "Turn On VP" at bounding box center [1242, 593] width 43 height 22
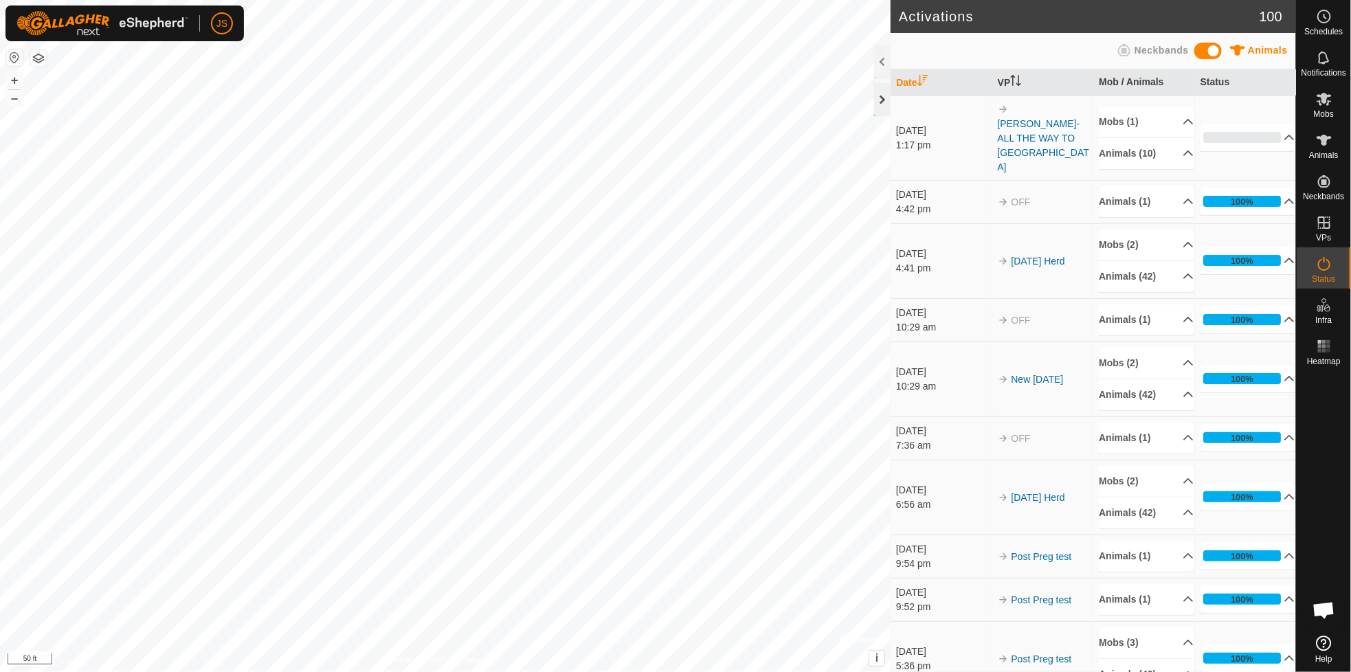
click at [881, 97] on div at bounding box center [882, 99] width 16 height 33
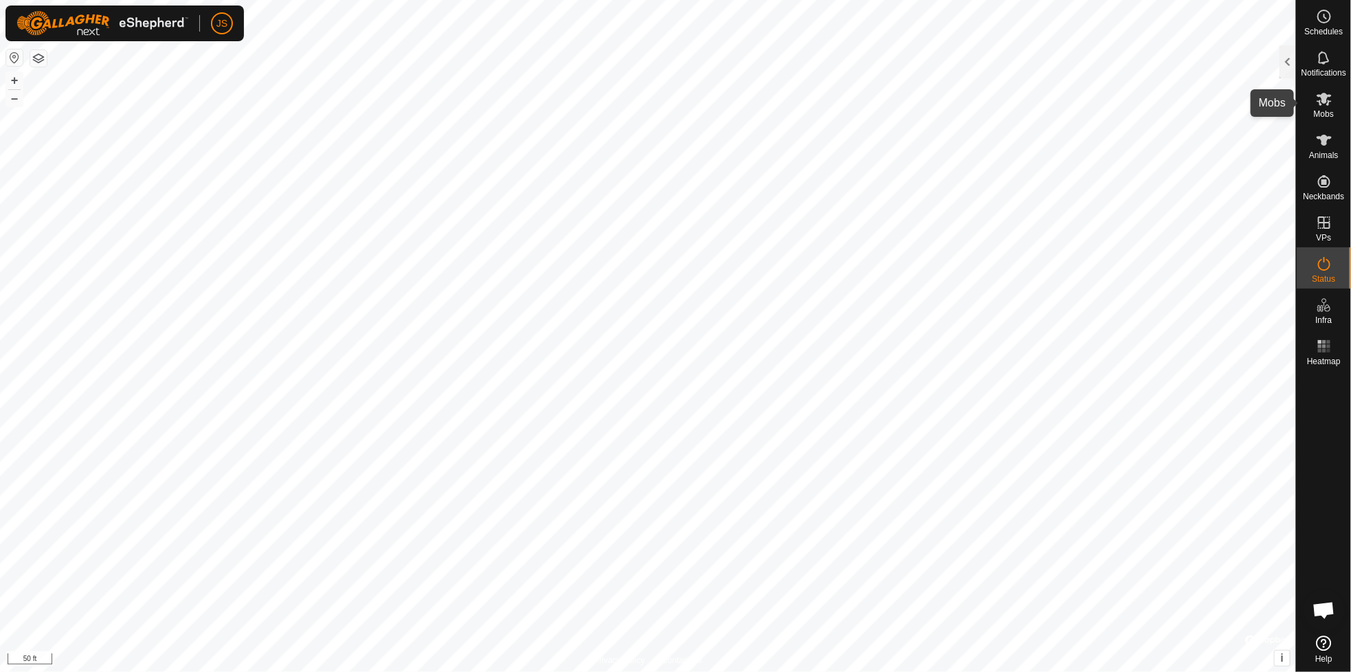
click at [1324, 97] on icon at bounding box center [1324, 99] width 15 height 13
click at [1286, 60] on div at bounding box center [1288, 61] width 16 height 33
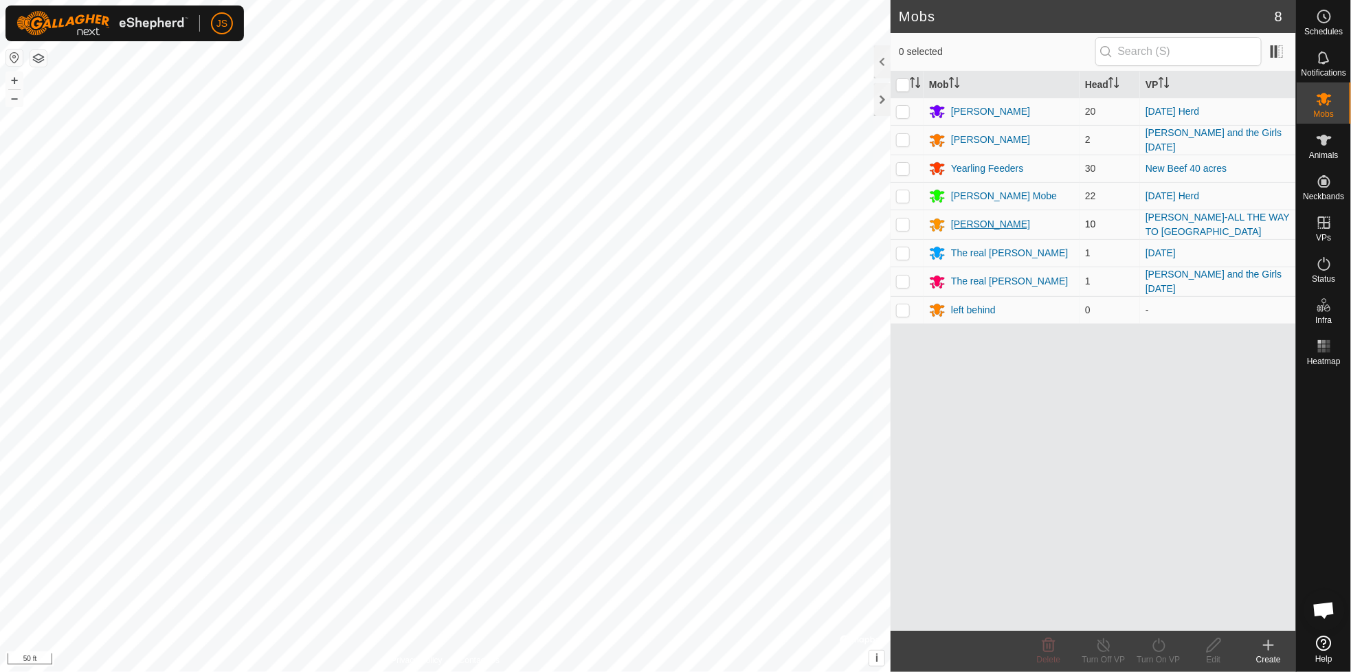
click at [959, 221] on div "[PERSON_NAME]" at bounding box center [990, 224] width 79 height 14
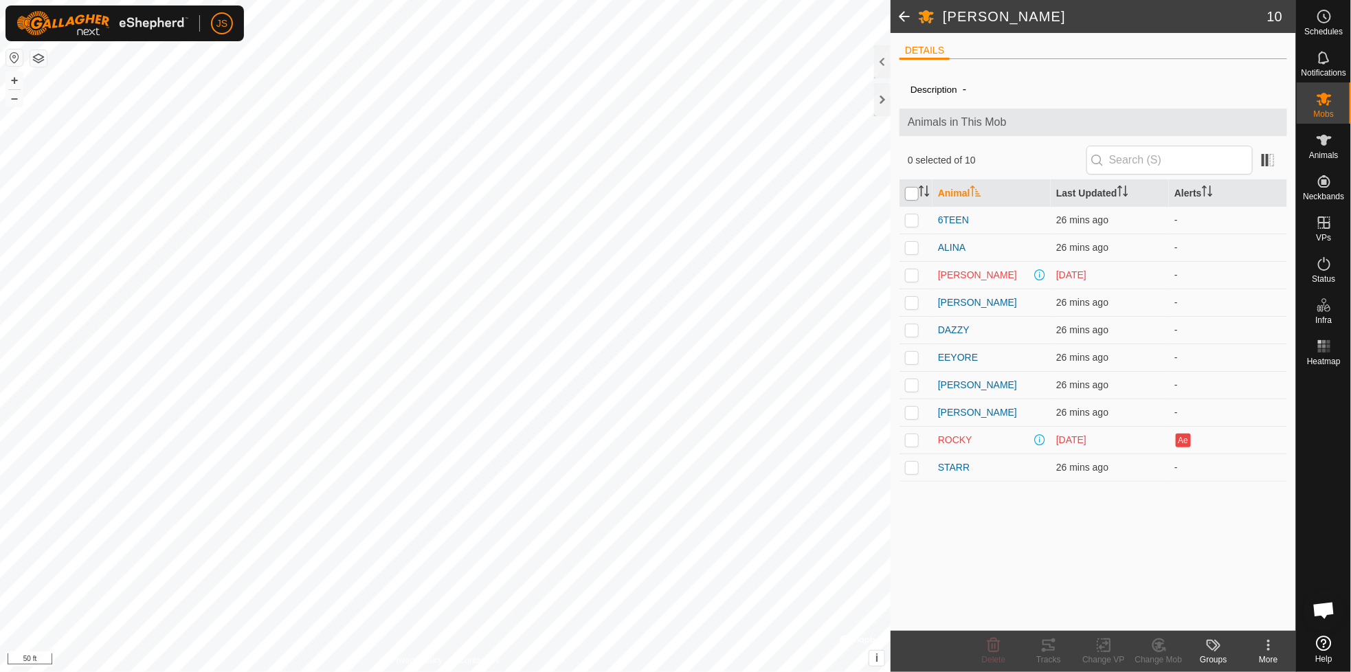
click at [914, 190] on input "checkbox" at bounding box center [912, 194] width 14 height 14
checkbox input "true"
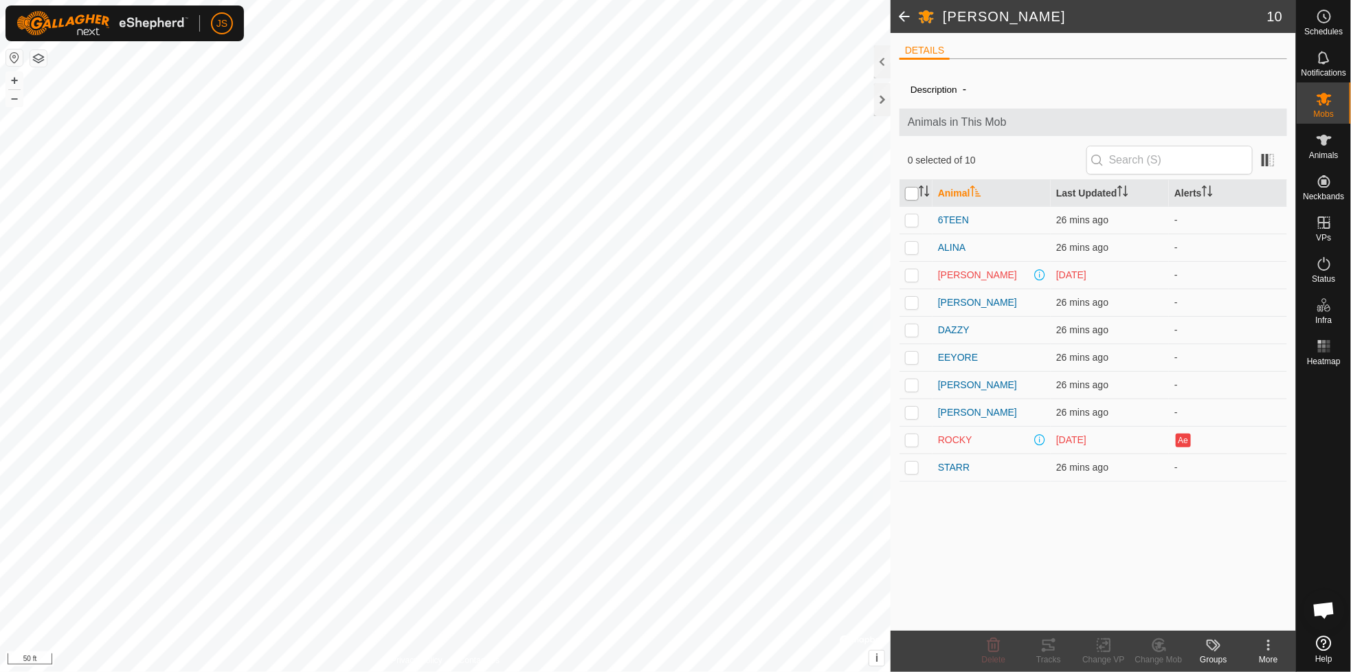
checkbox input "true"
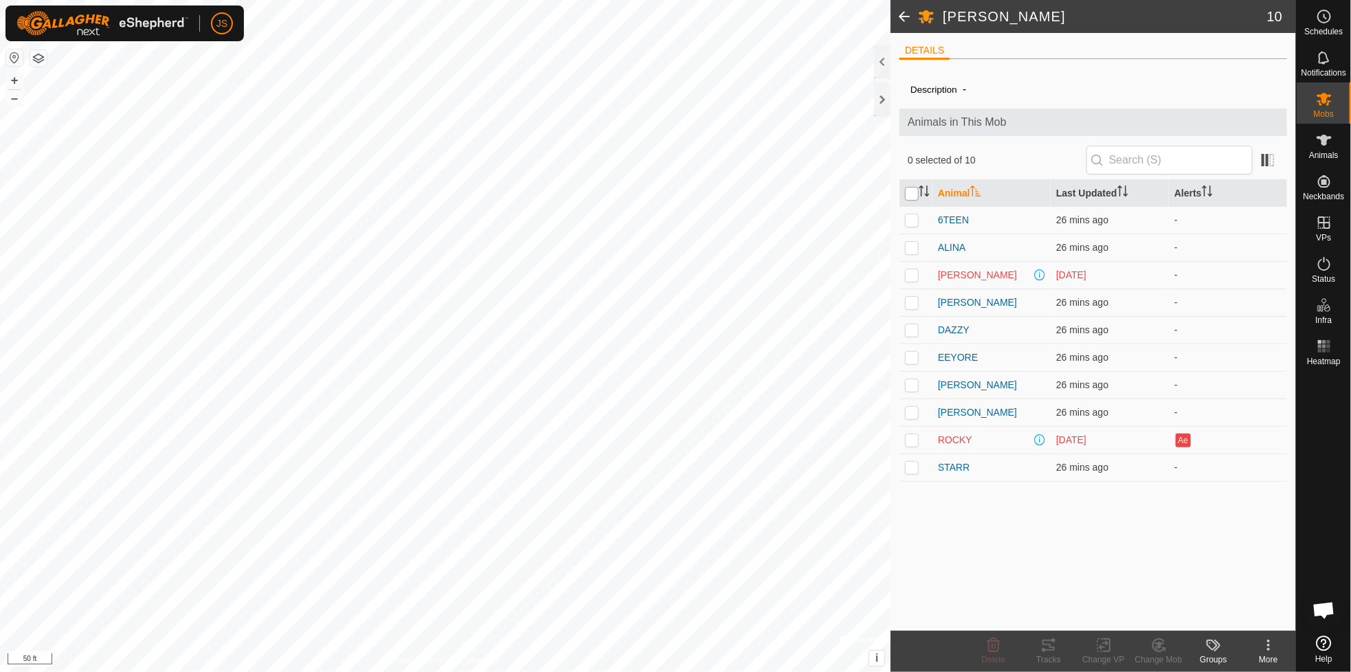
checkbox input "true"
click at [1050, 640] on icon at bounding box center [1048, 645] width 12 height 11
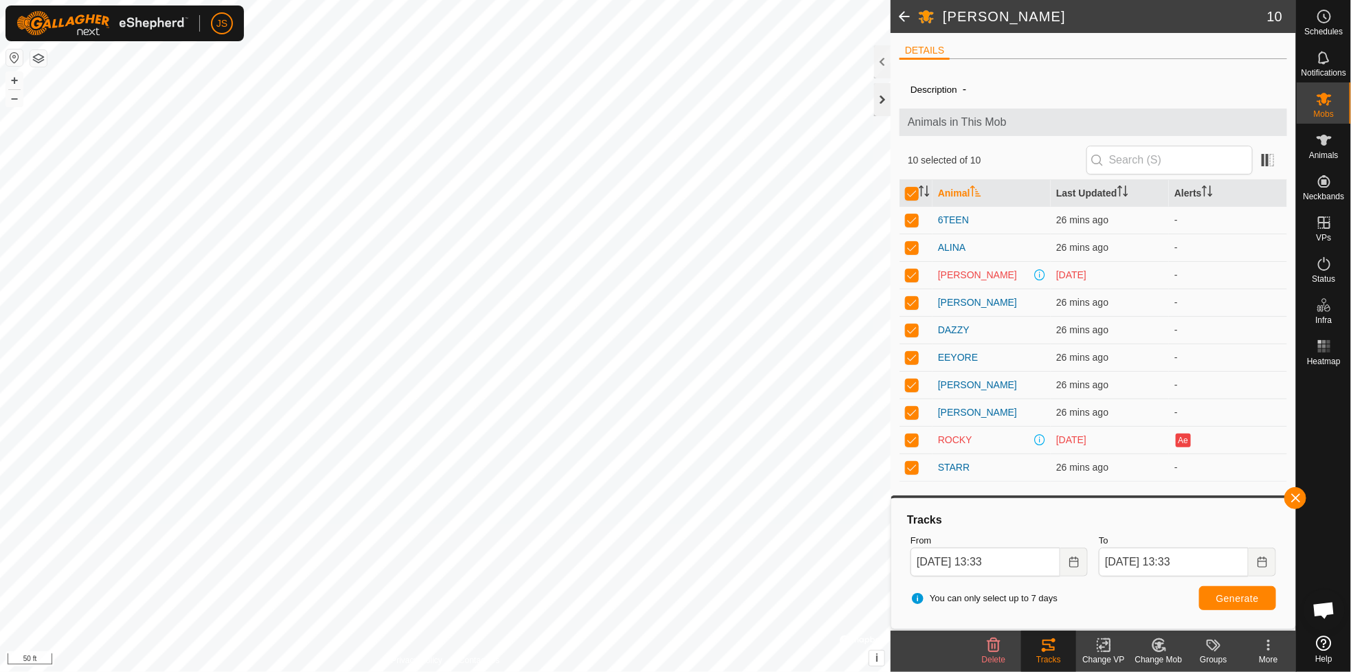
click at [880, 101] on div at bounding box center [882, 99] width 16 height 33
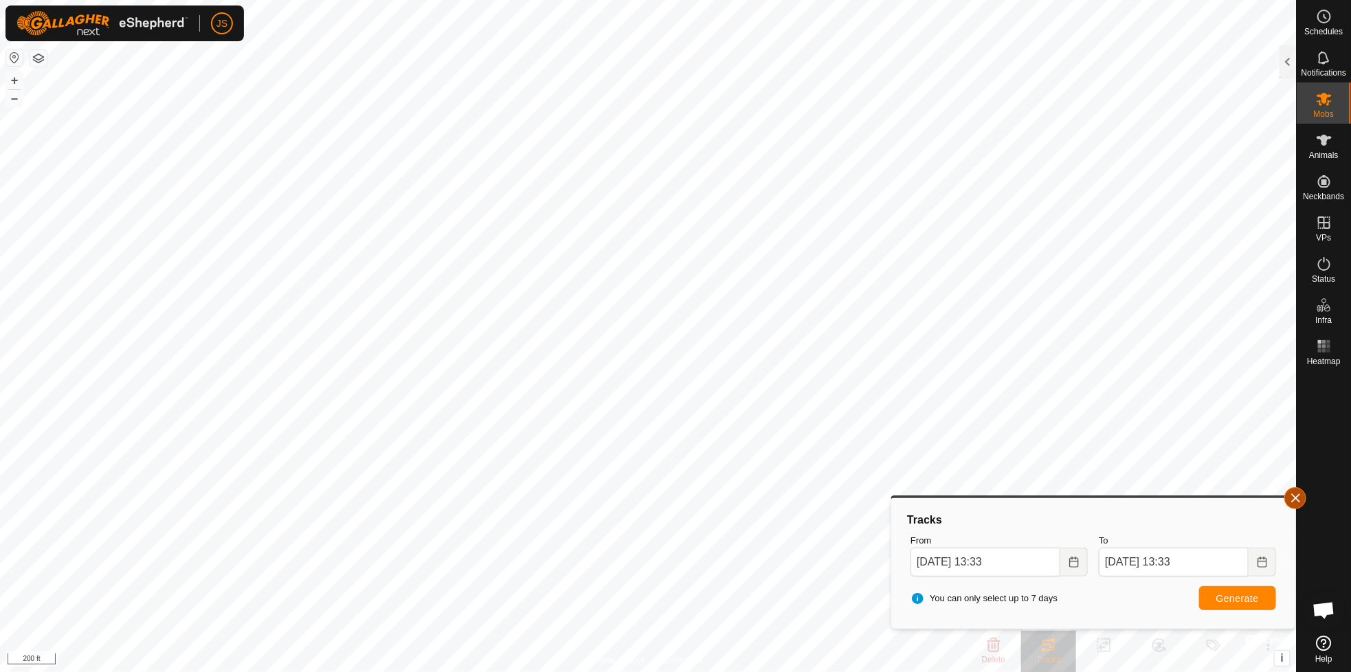
click at [1293, 493] on button "button" at bounding box center [1295, 498] width 22 height 22
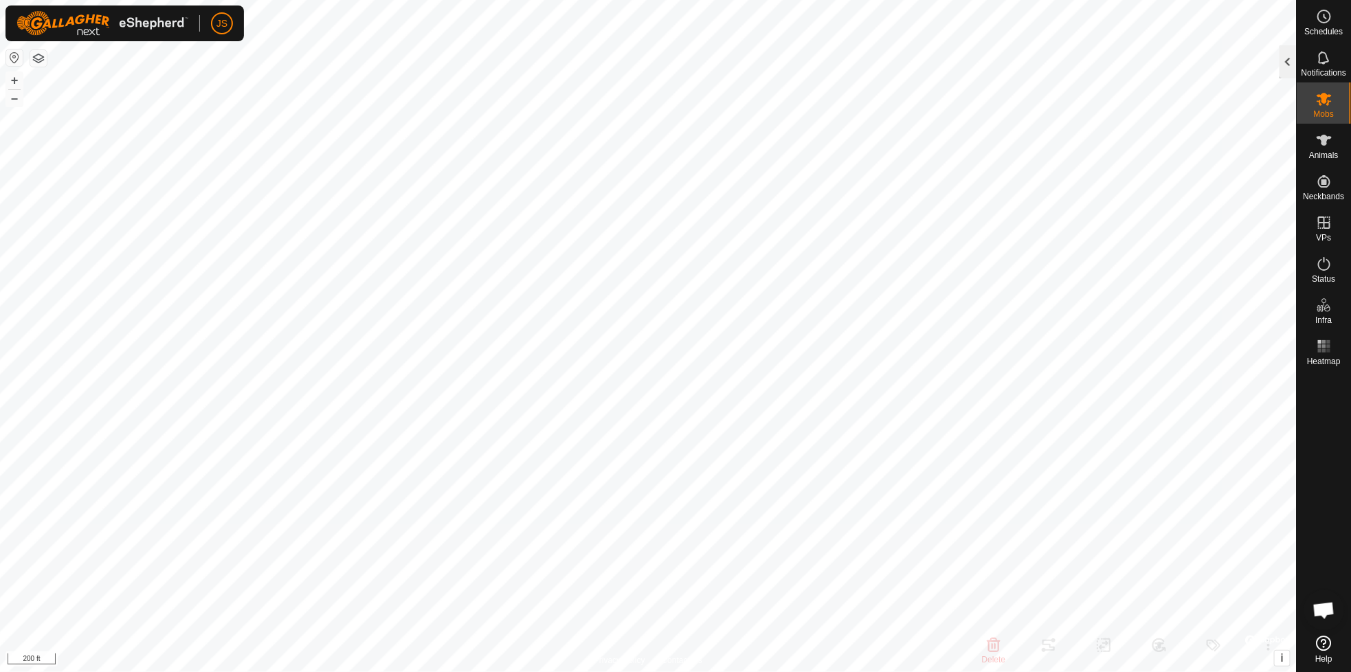
click at [1285, 56] on div at bounding box center [1288, 61] width 16 height 33
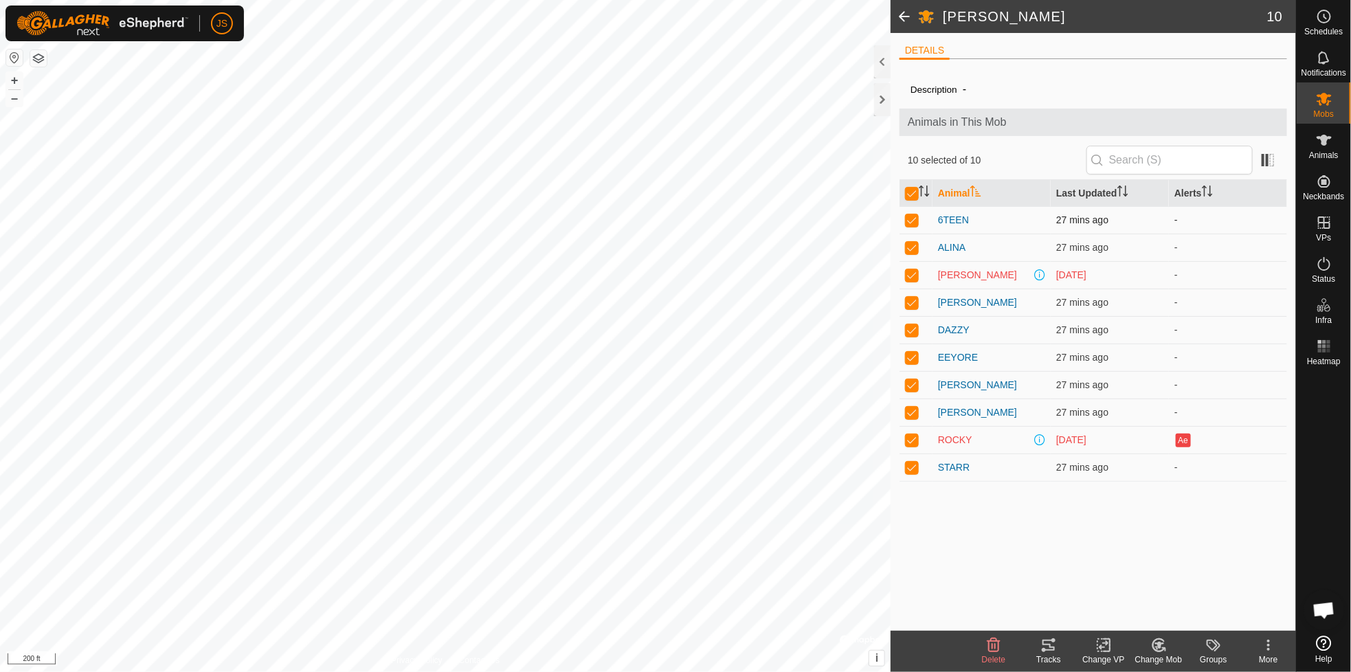
drag, startPoint x: 1285, startPoint y: 56, endPoint x: 1029, endPoint y: 233, distance: 310.7
click at [1029, 233] on div "DETAILS Description - Animals in This Mob 10 selected of 10 Animal Last Updated…" at bounding box center [1093, 332] width 405 height 598
click at [912, 194] on input "checkbox" at bounding box center [912, 194] width 14 height 14
checkbox input "false"
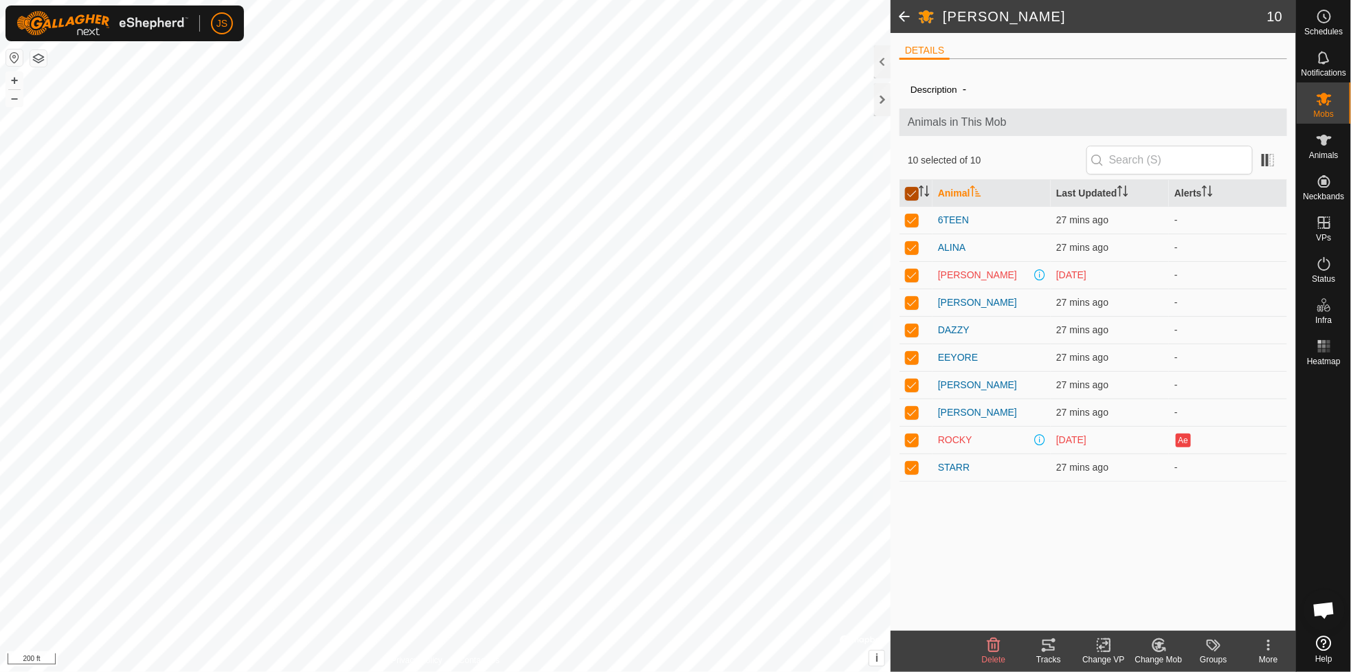
checkbox input "false"
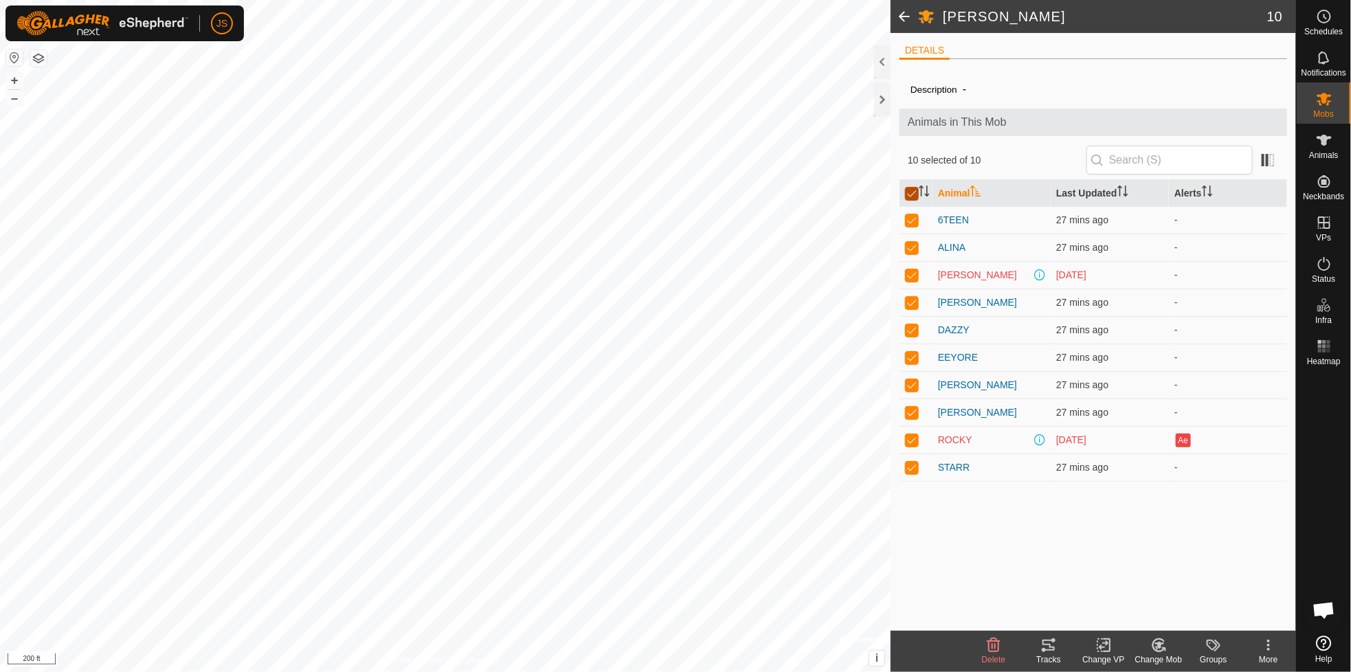
checkbox input "false"
click at [912, 353] on p-checkbox at bounding box center [912, 357] width 14 height 11
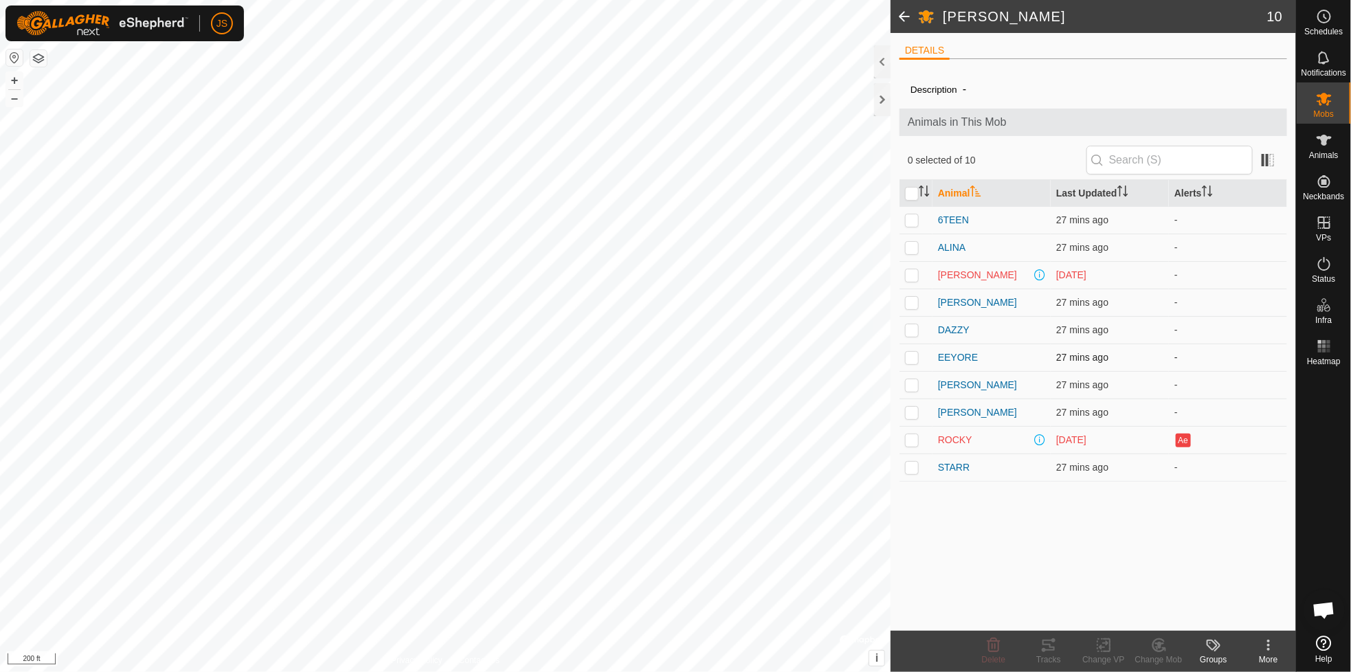
checkbox input "true"
click at [1040, 643] on icon at bounding box center [1048, 645] width 16 height 16
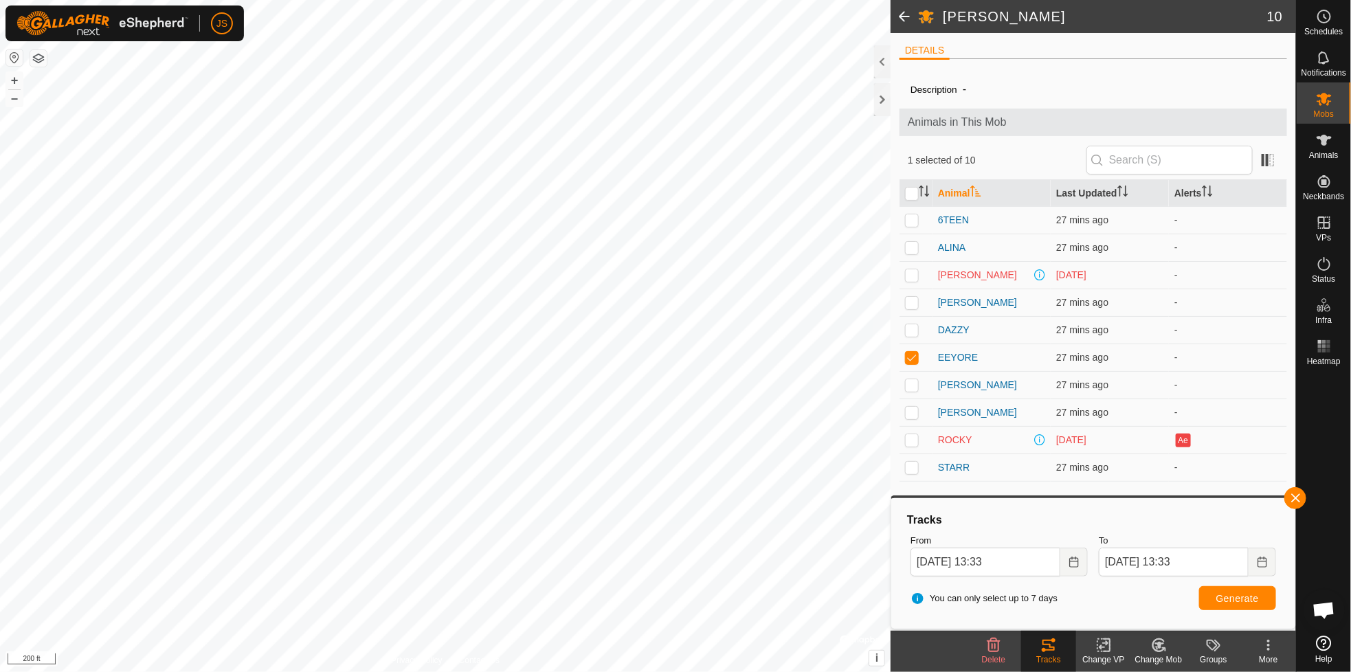
click at [1054, 646] on icon at bounding box center [1048, 645] width 16 height 16
click at [1239, 594] on span "Generate" at bounding box center [1237, 598] width 43 height 11
click at [912, 330] on p-checkbox at bounding box center [912, 329] width 14 height 11
checkbox input "true"
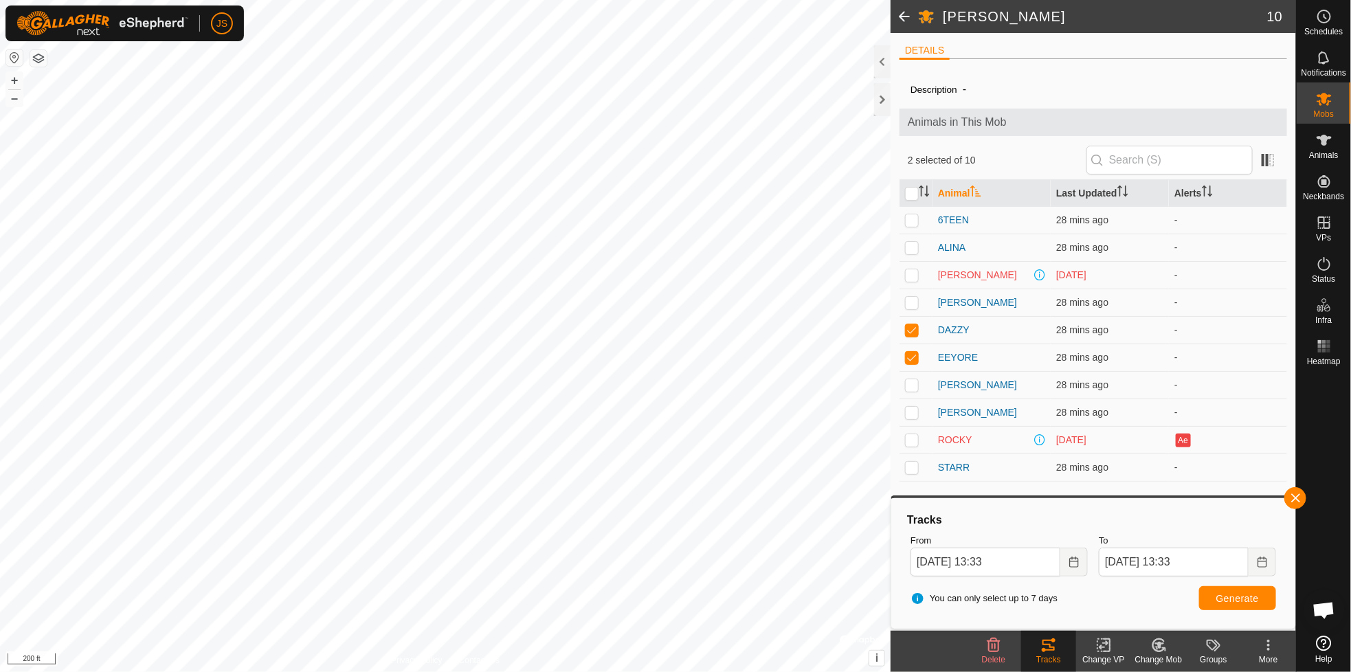
click at [1046, 649] on icon at bounding box center [1048, 645] width 12 height 11
click at [1256, 594] on span "Generate" at bounding box center [1237, 598] width 43 height 11
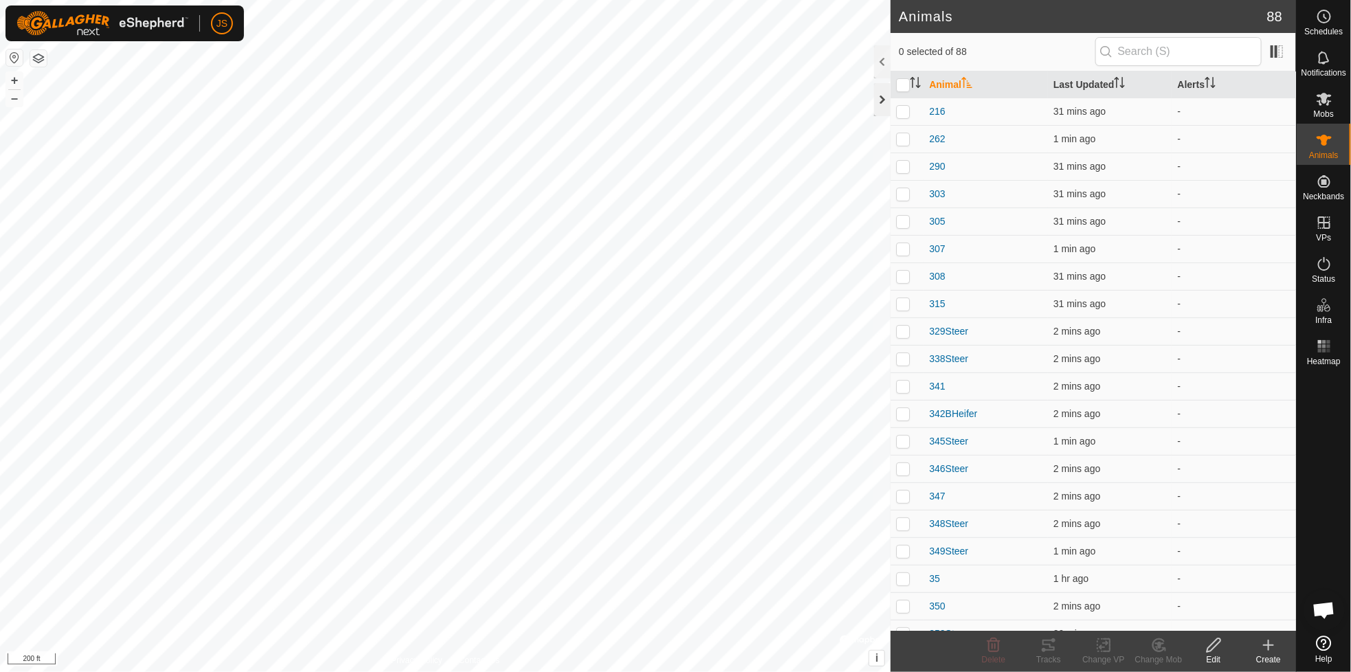
click at [883, 98] on div at bounding box center [882, 99] width 16 height 33
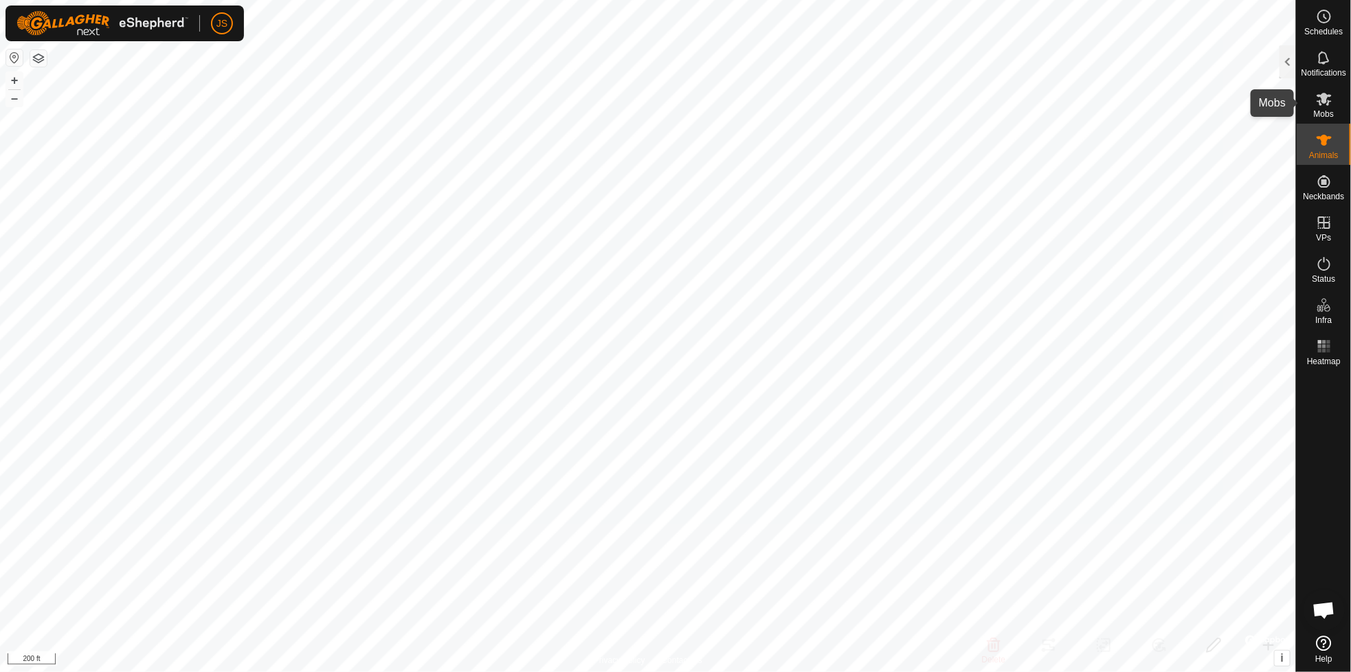
click at [1318, 95] on icon at bounding box center [1324, 99] width 15 height 13
click at [1321, 140] on icon at bounding box center [1324, 140] width 15 height 11
click at [1287, 58] on div at bounding box center [1288, 61] width 16 height 33
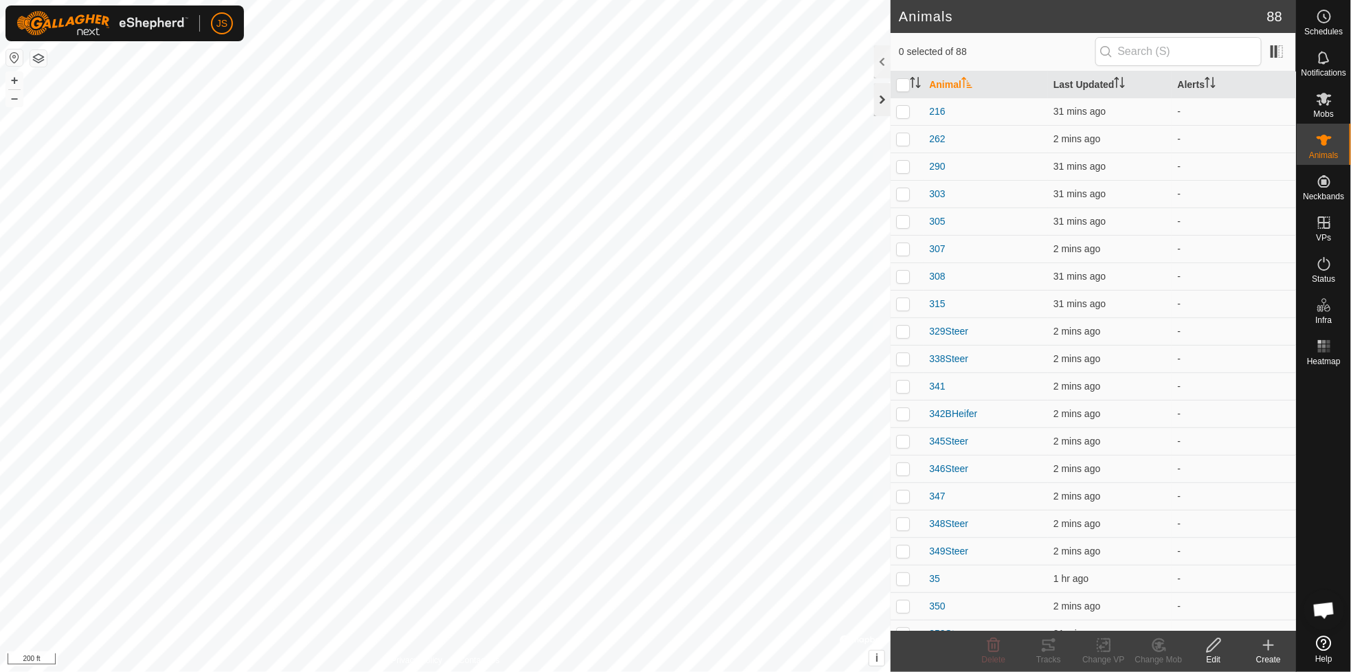
click at [881, 95] on div at bounding box center [882, 99] width 16 height 33
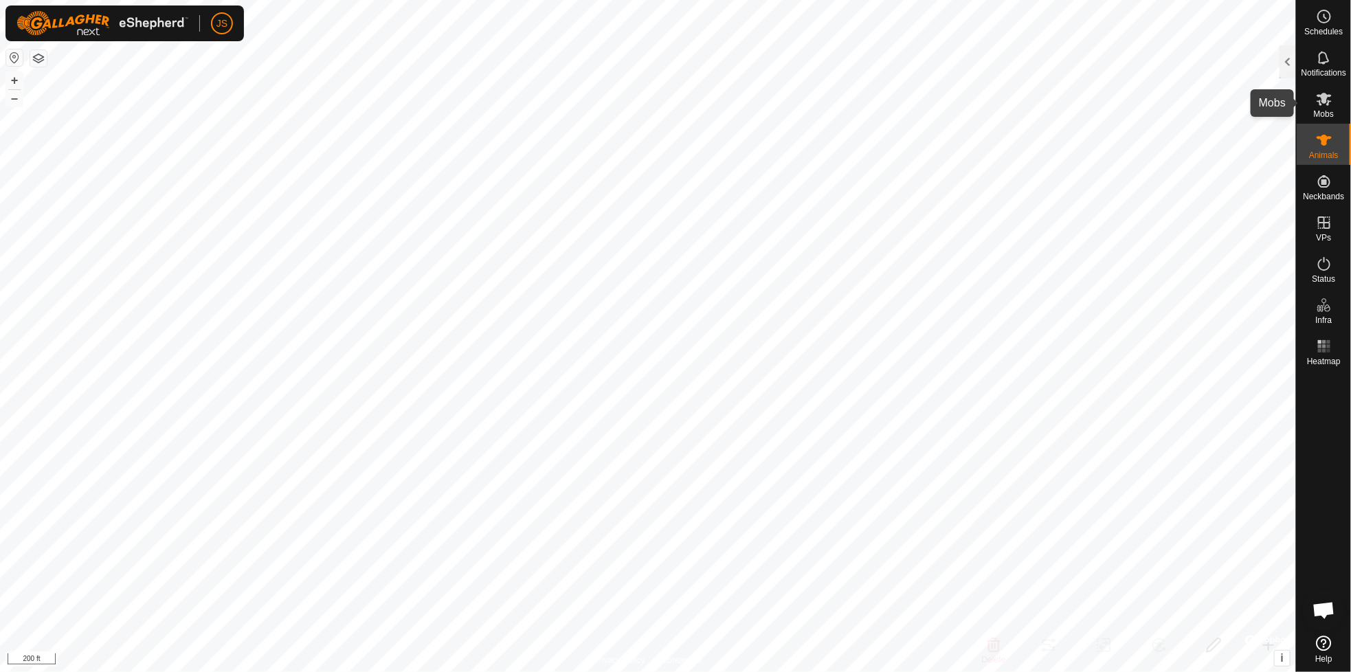
click at [1324, 93] on icon at bounding box center [1324, 99] width 16 height 16
click at [1287, 58] on div at bounding box center [1288, 61] width 16 height 33
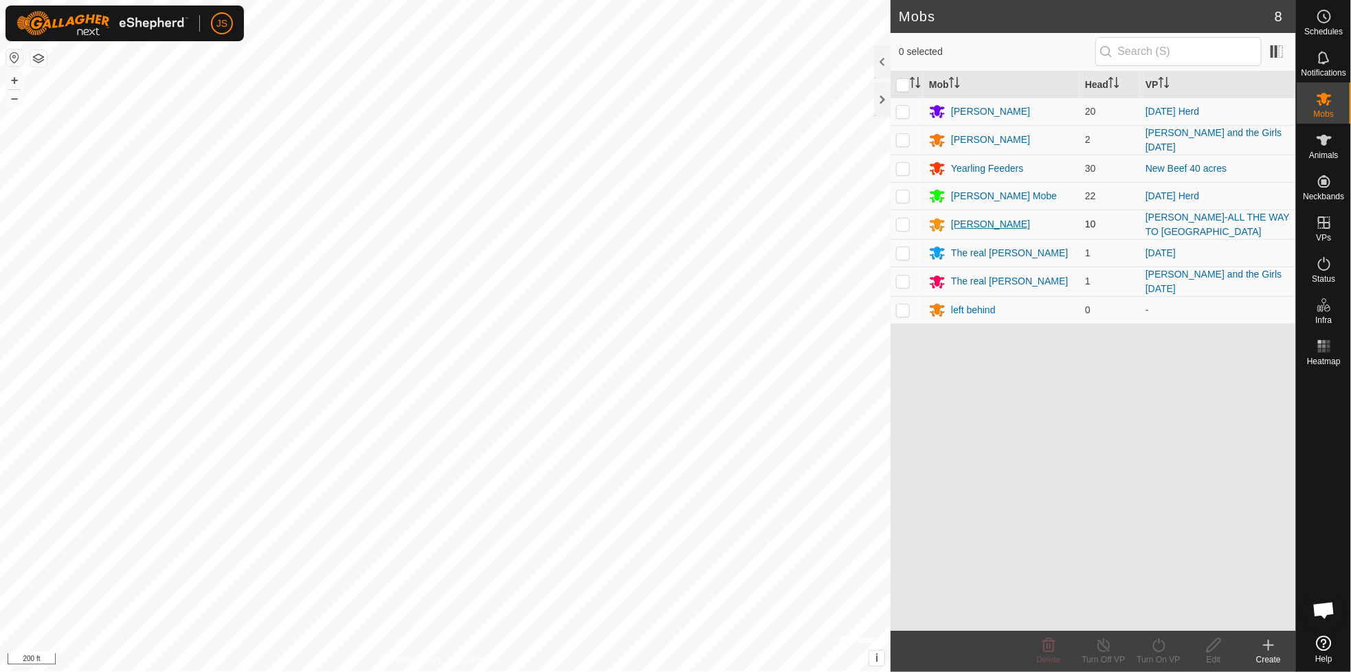
click at [963, 219] on div "SCHIRACK" at bounding box center [990, 224] width 79 height 14
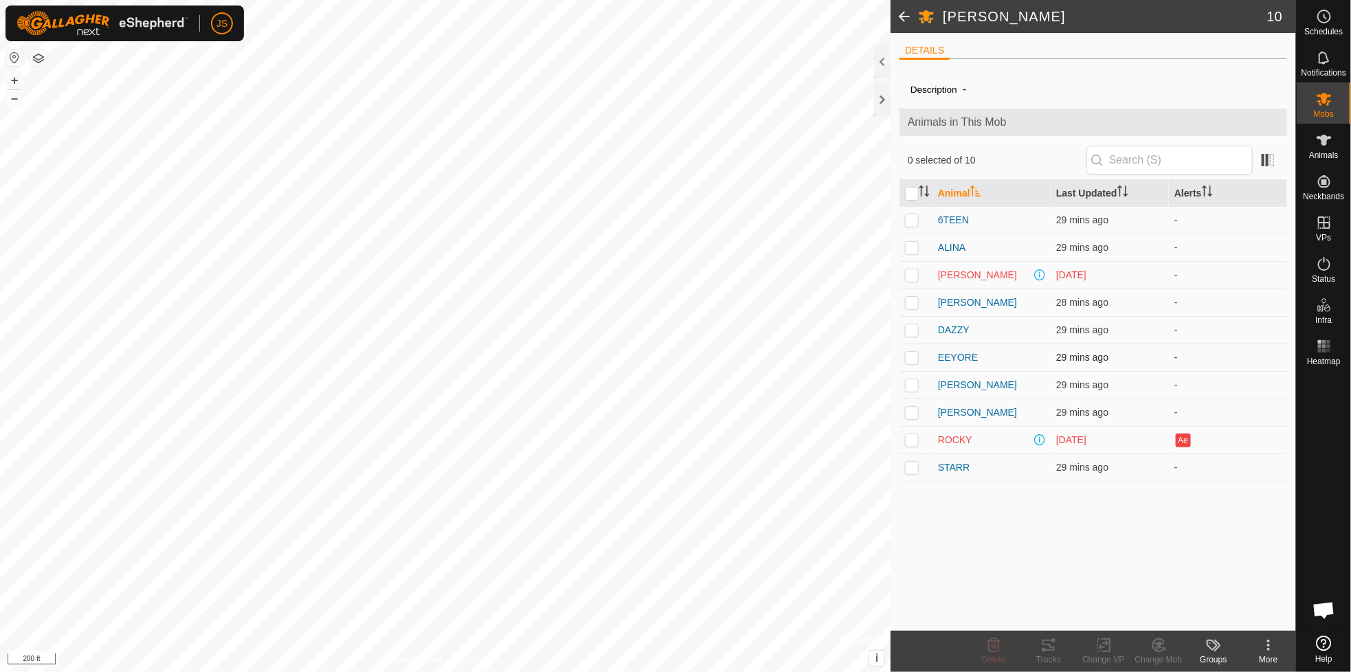
click at [912, 357] on p-checkbox at bounding box center [912, 357] width 14 height 11
checkbox input "true"
click at [1047, 645] on icon at bounding box center [1048, 645] width 12 height 11
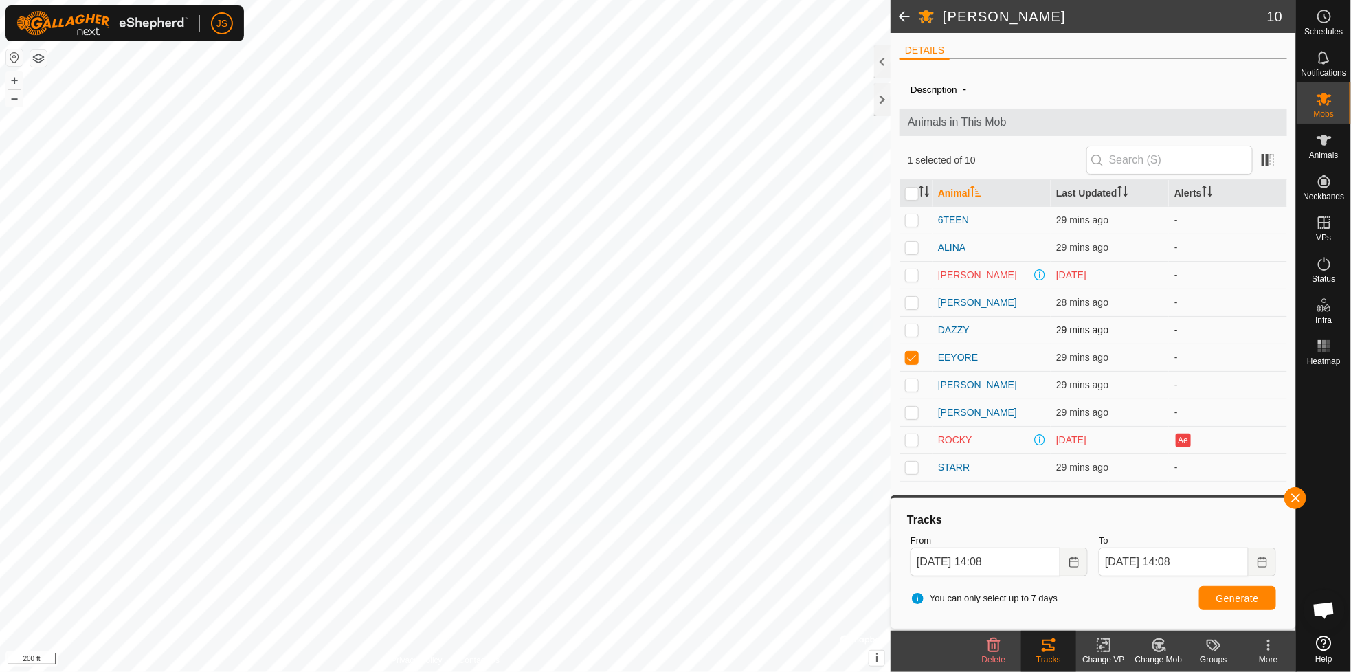
click at [915, 328] on p-checkbox at bounding box center [912, 329] width 14 height 11
checkbox input "true"
click at [1042, 649] on icon at bounding box center [1048, 645] width 16 height 16
click at [1047, 643] on icon at bounding box center [1048, 645] width 16 height 16
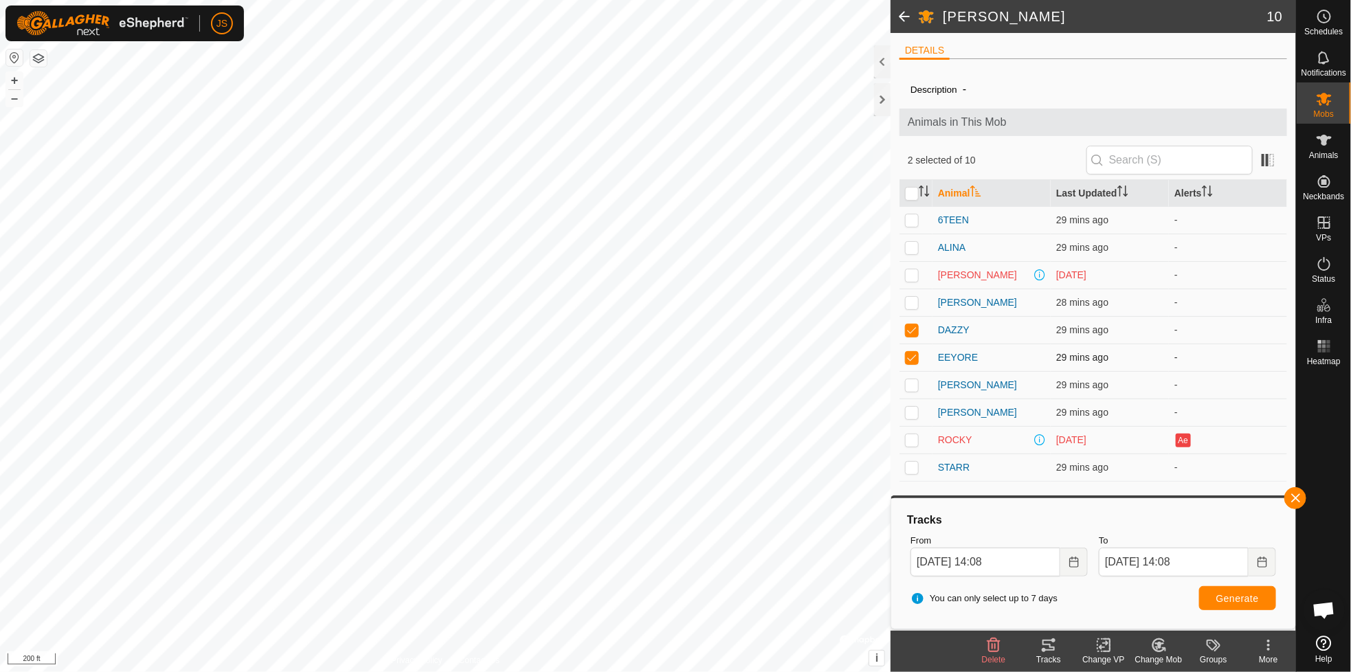
click at [911, 357] on p-checkbox at bounding box center [912, 357] width 14 height 11
checkbox input "false"
click at [1229, 598] on span "Generate" at bounding box center [1237, 598] width 43 height 11
click at [912, 330] on p-checkbox at bounding box center [912, 329] width 14 height 11
checkbox input "false"
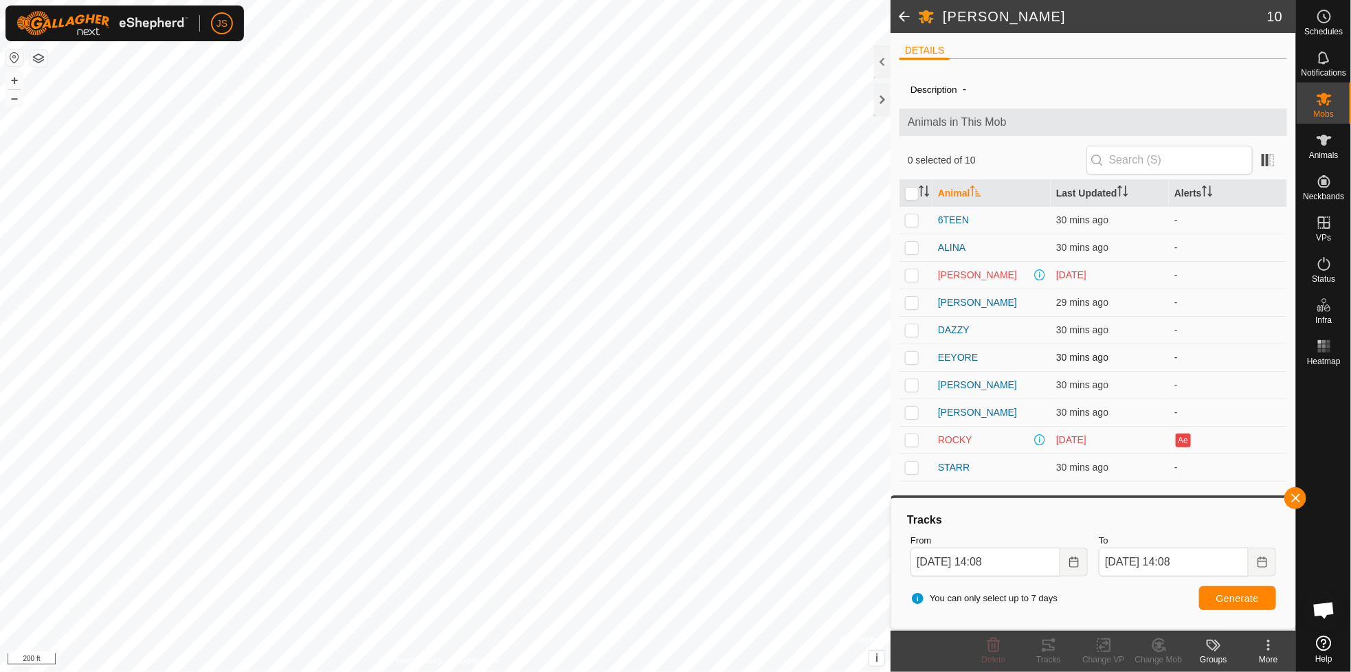
click at [909, 357] on p-checkbox at bounding box center [912, 357] width 14 height 11
checkbox input "true"
click at [1236, 593] on span "Generate" at bounding box center [1237, 598] width 43 height 11
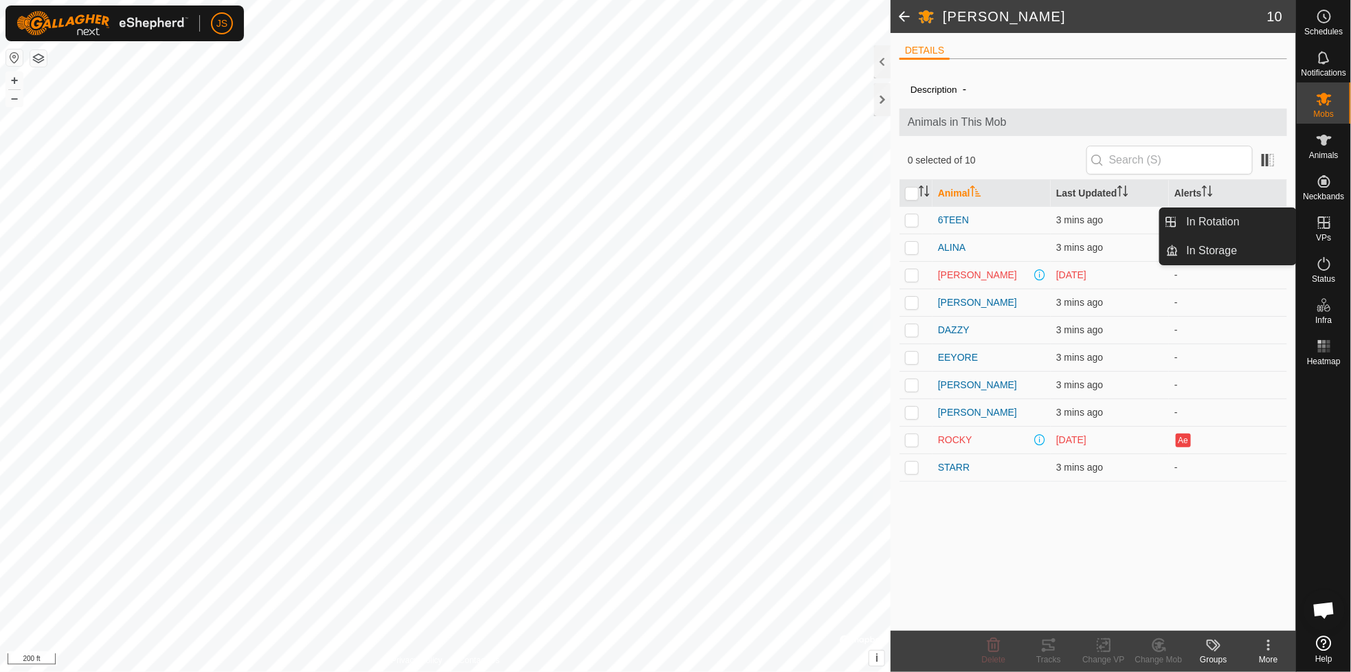
click at [1319, 225] on icon at bounding box center [1324, 222] width 16 height 16
click at [883, 93] on div at bounding box center [882, 99] width 16 height 33
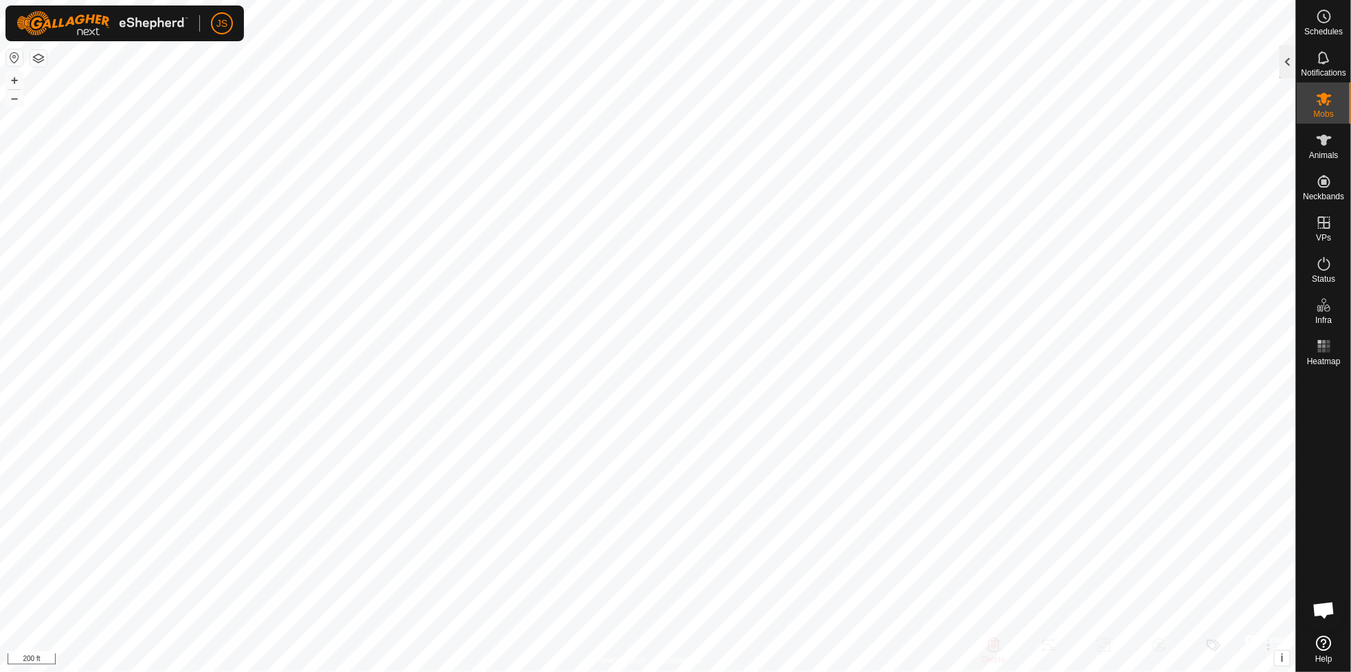
click at [1289, 56] on div at bounding box center [1288, 61] width 16 height 33
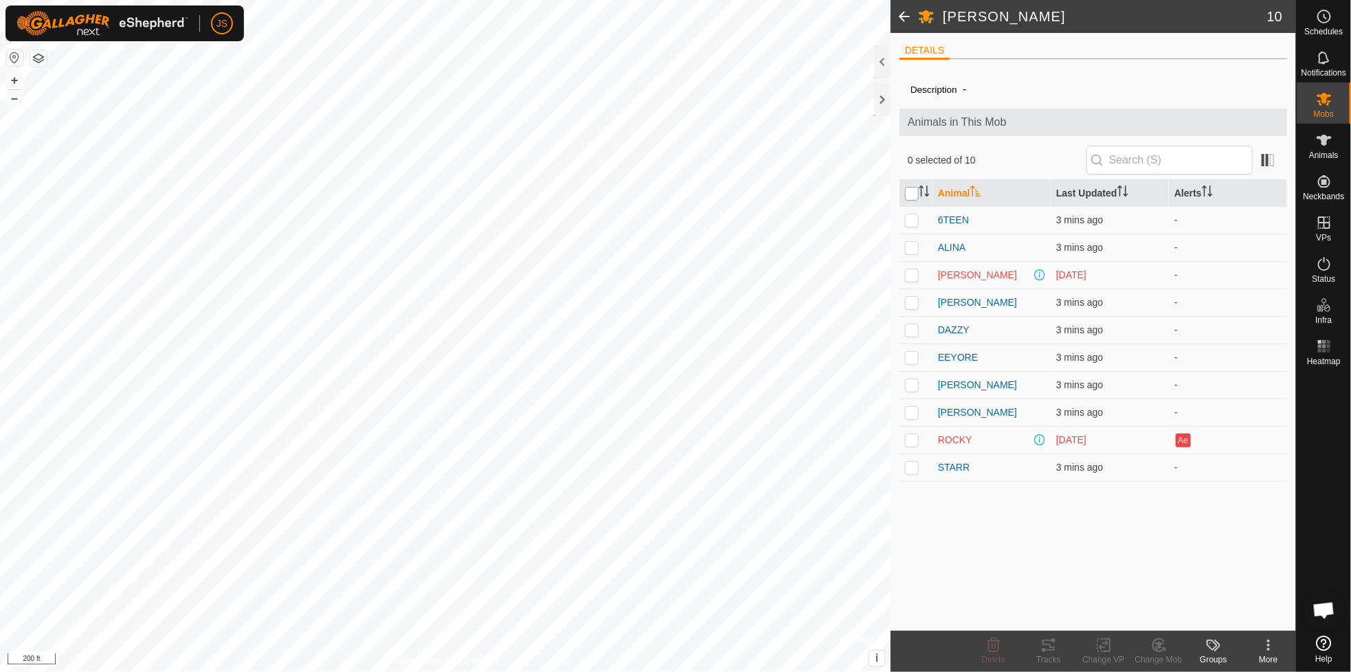
click at [913, 192] on input "checkbox" at bounding box center [912, 194] width 14 height 14
checkbox input "true"
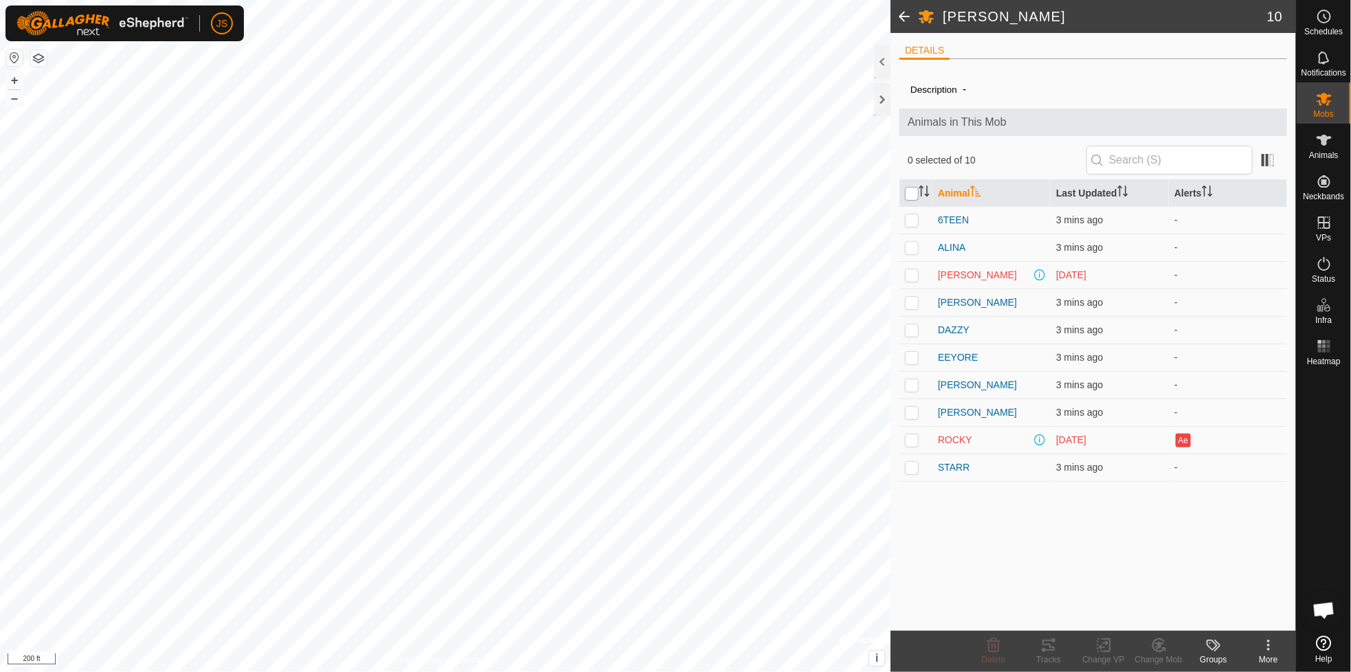
checkbox input "true"
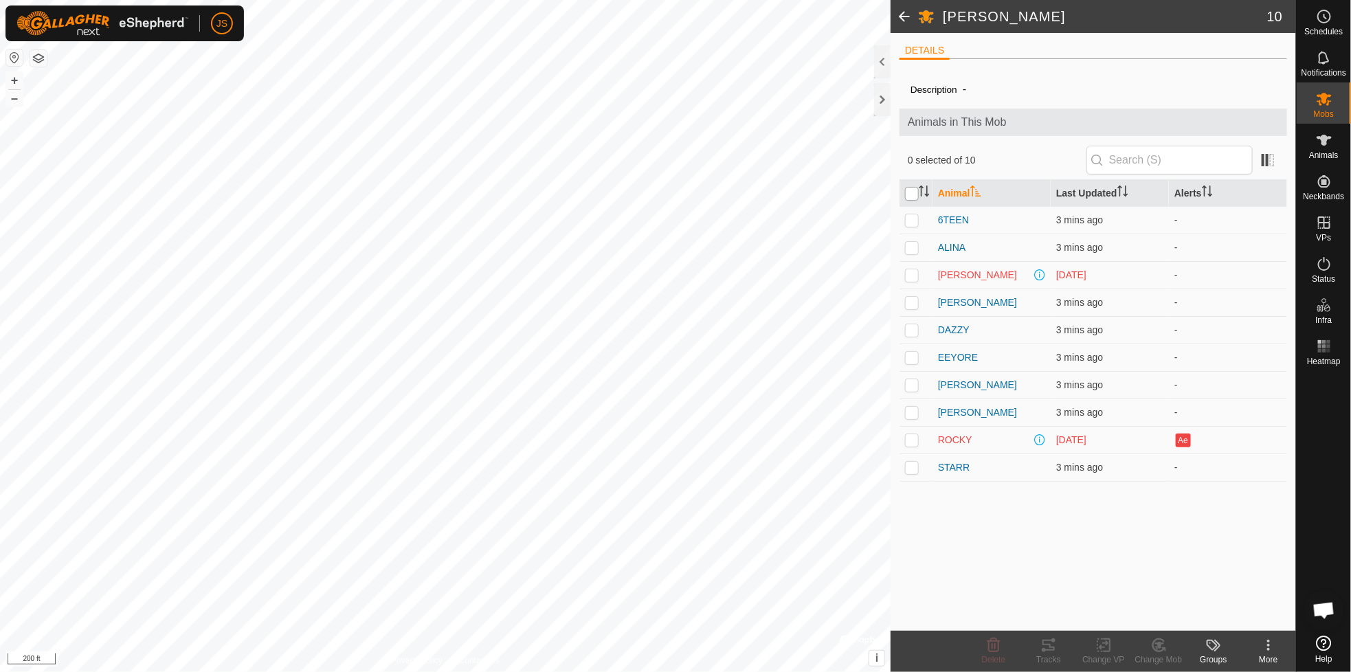
checkbox input "true"
click at [877, 100] on div at bounding box center [882, 99] width 16 height 33
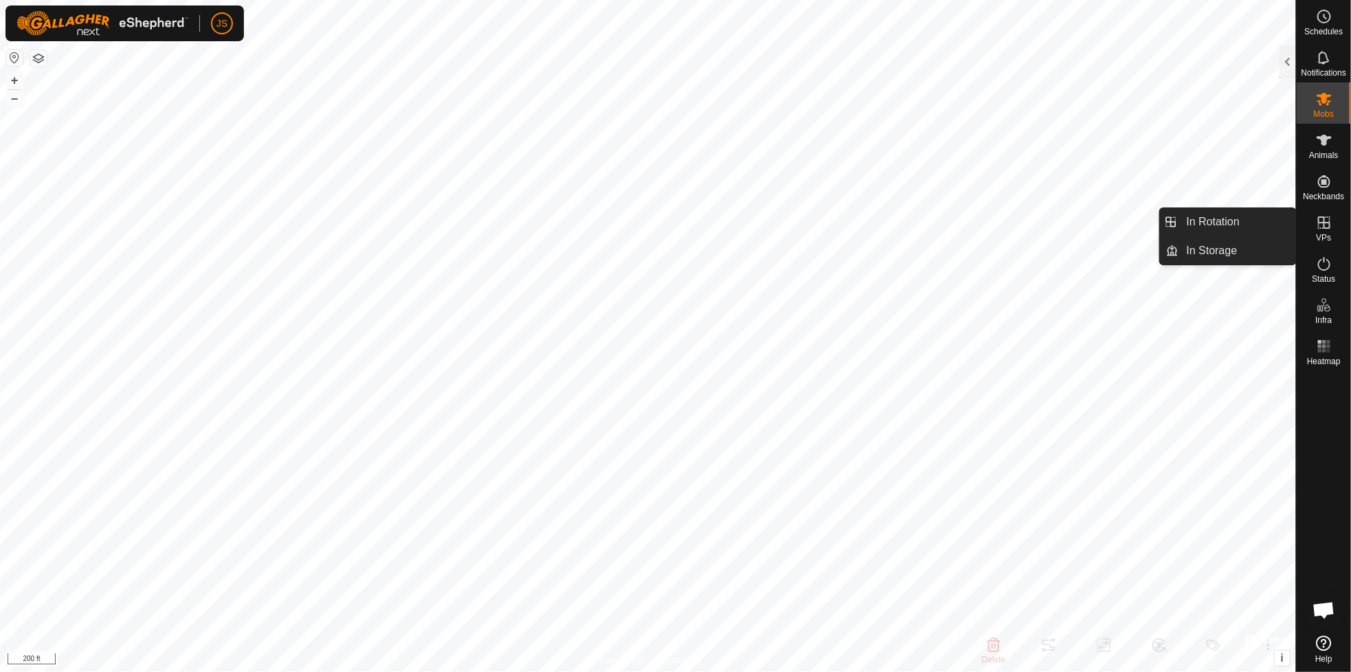
click at [1324, 216] on icon at bounding box center [1324, 222] width 12 height 12
click at [1316, 219] on icon at bounding box center [1324, 222] width 16 height 16
click at [1321, 221] on icon at bounding box center [1324, 222] width 16 height 16
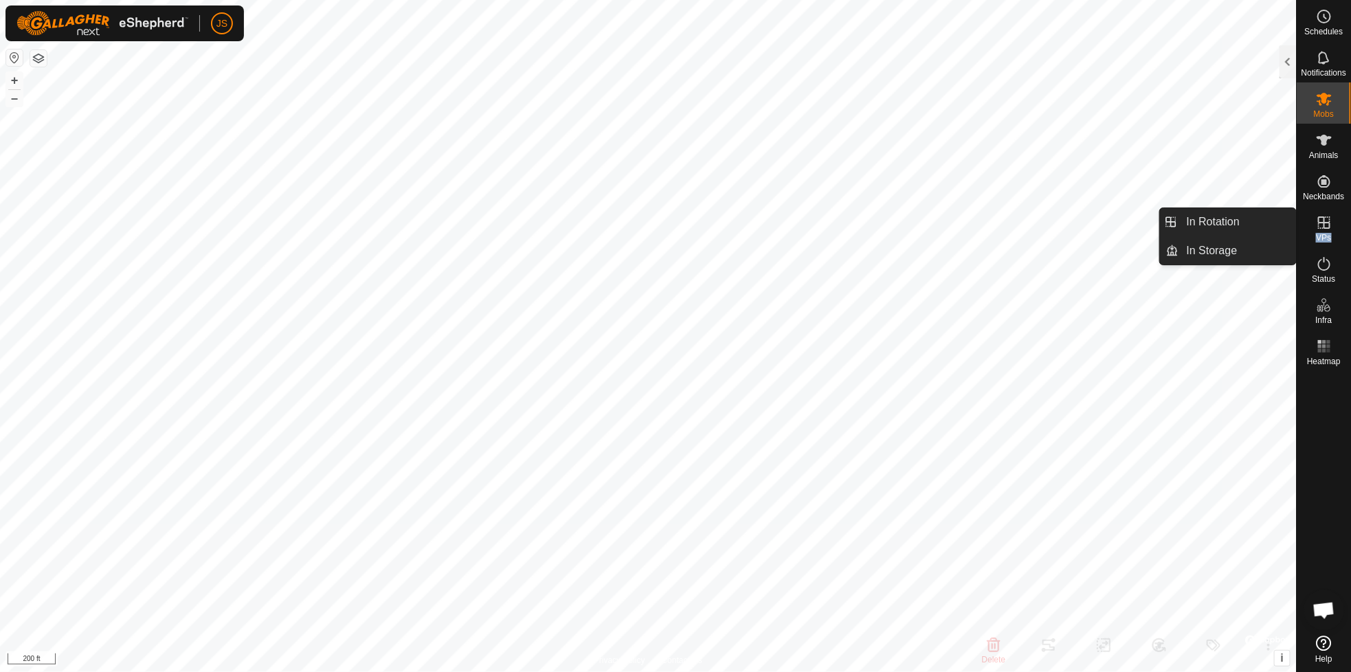
click at [1321, 221] on icon at bounding box center [1324, 222] width 16 height 16
click at [1284, 56] on div at bounding box center [1288, 61] width 16 height 33
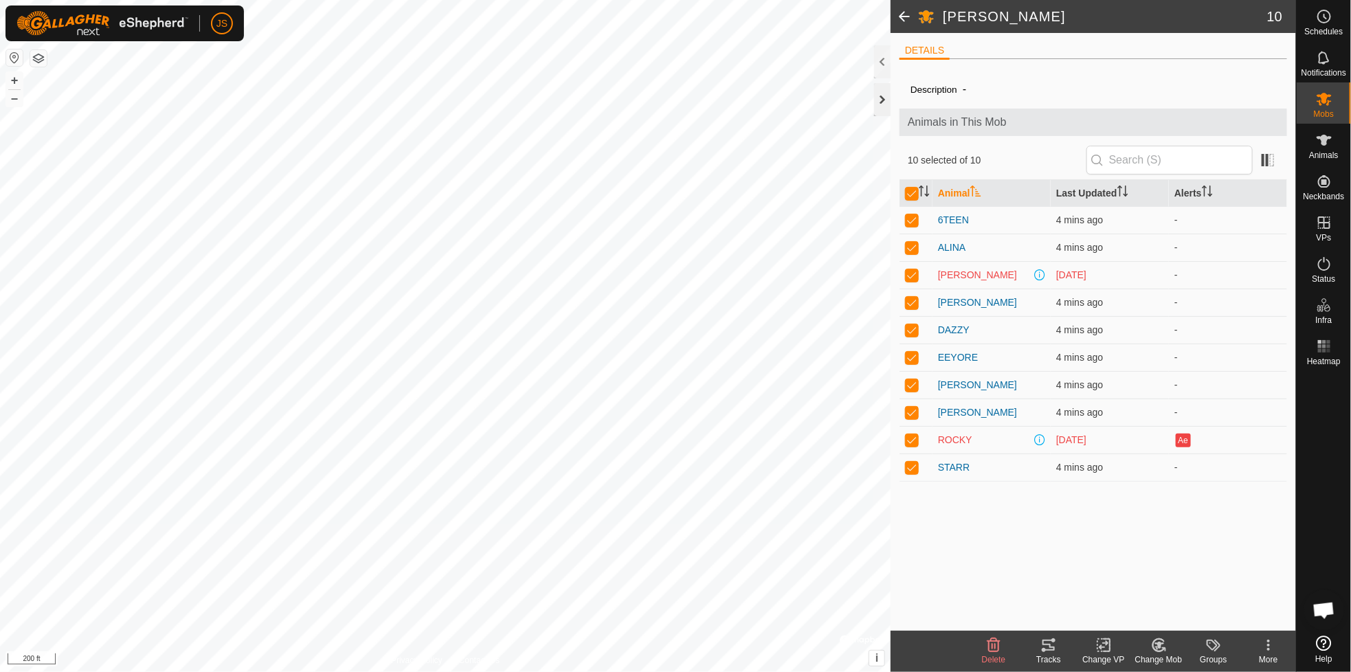
click at [880, 95] on div at bounding box center [882, 99] width 16 height 33
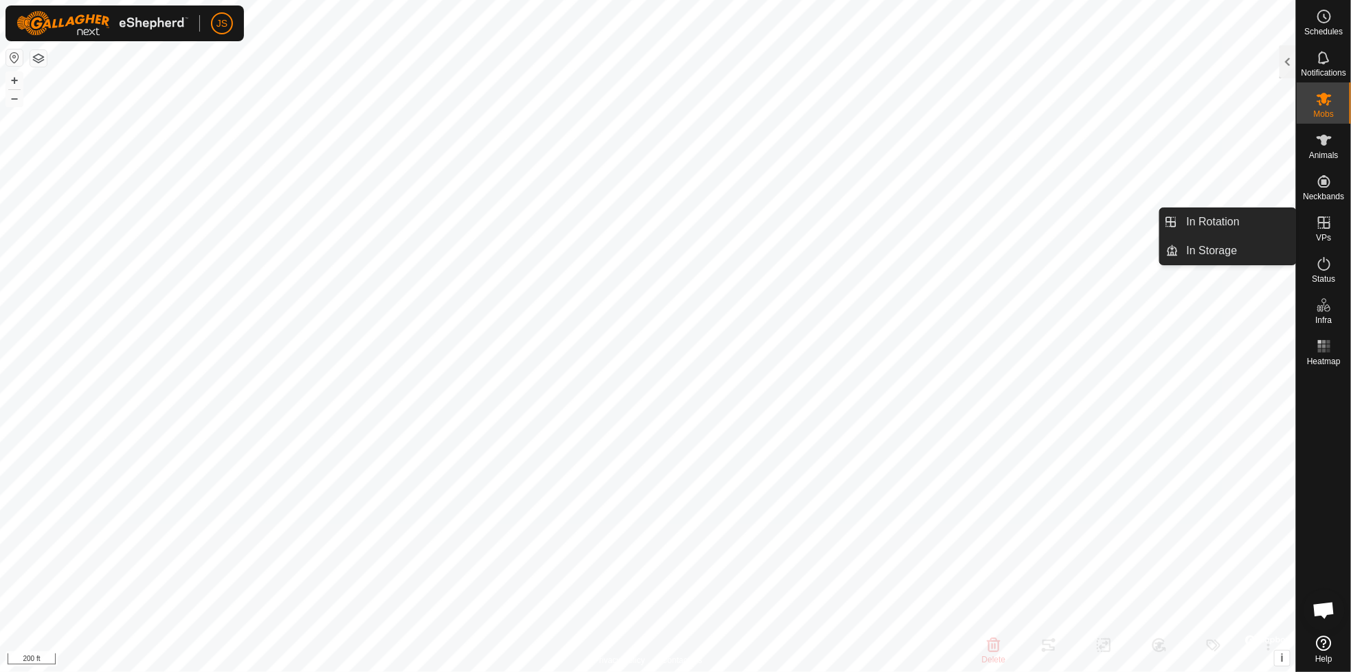
click at [1318, 223] on icon at bounding box center [1324, 222] width 12 height 12
click at [1318, 223] on es-menu-bar "Schedules Notifications Mobs Animals Neckbands VPs Status Infra Heatmap Help In…" at bounding box center [1323, 336] width 55 height 672
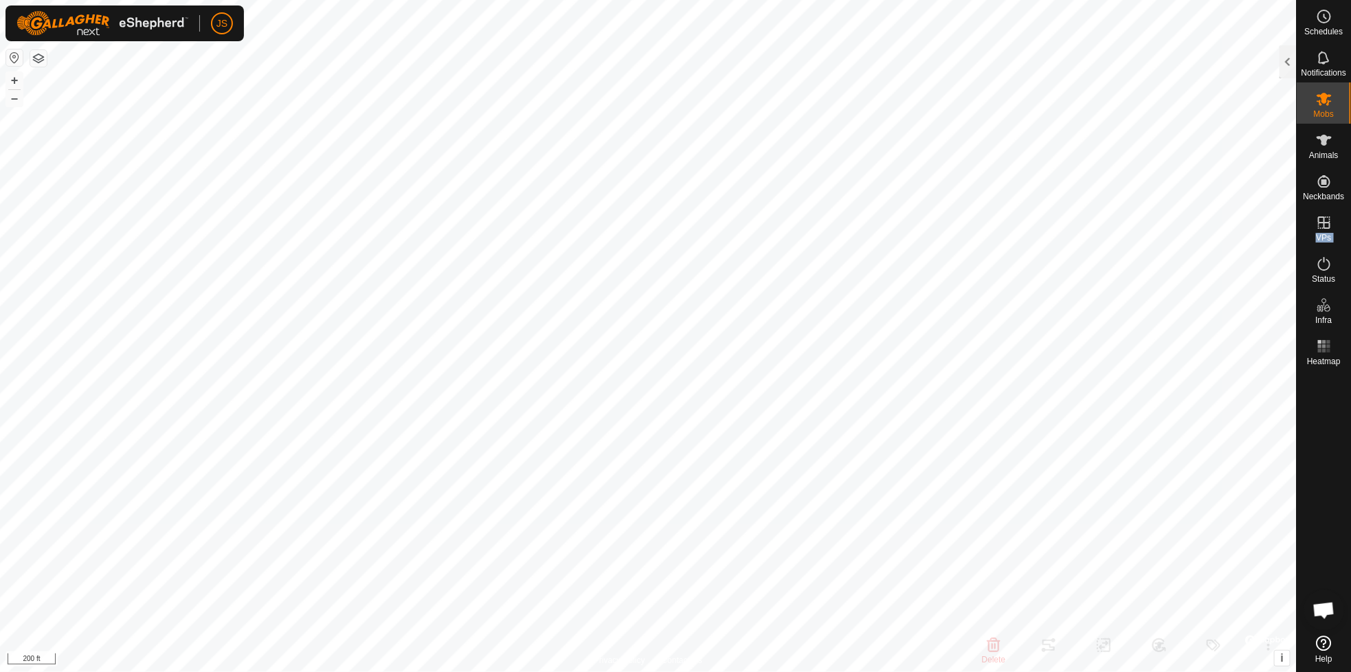
click at [1321, 221] on es-menu-bar "Schedules Notifications Mobs Animals Neckbands VPs Status Infra Heatmap Help" at bounding box center [1323, 336] width 55 height 672
click at [1227, 216] on link "In Rotation" at bounding box center [1238, 221] width 118 height 27
click at [1286, 58] on div at bounding box center [1288, 61] width 16 height 33
